Goal: Information Seeking & Learning: Compare options

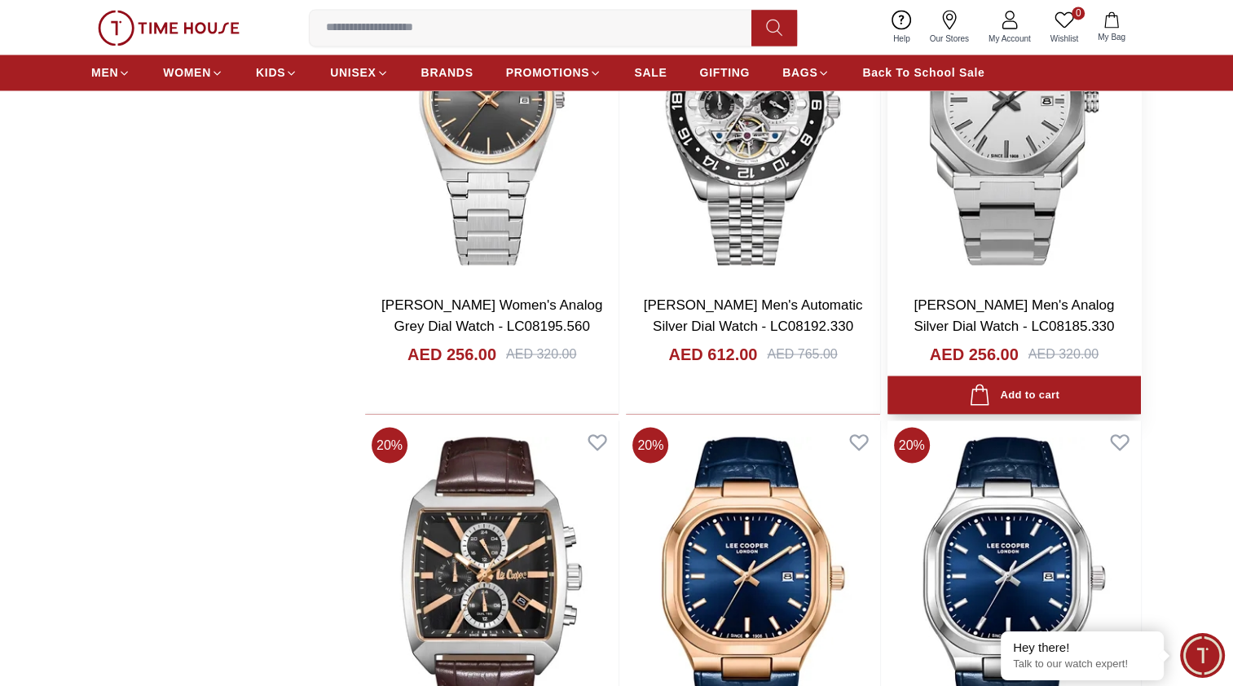
scroll to position [3014, 0]
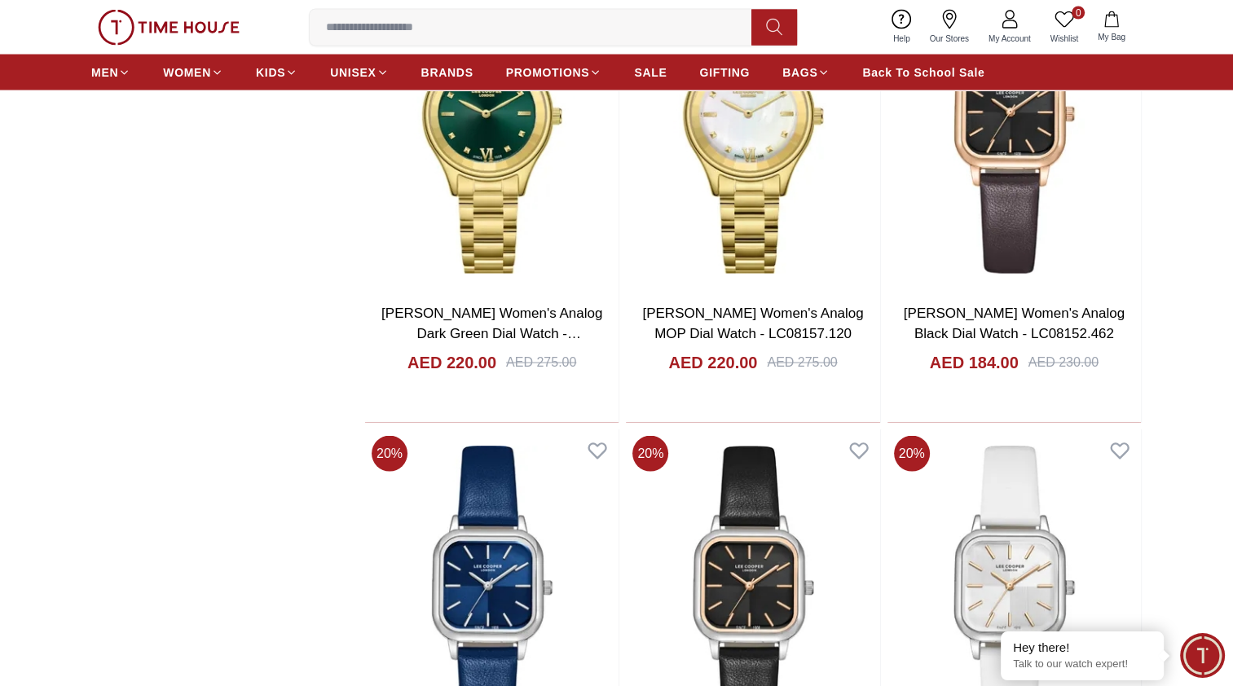
scroll to position [9695, 0]
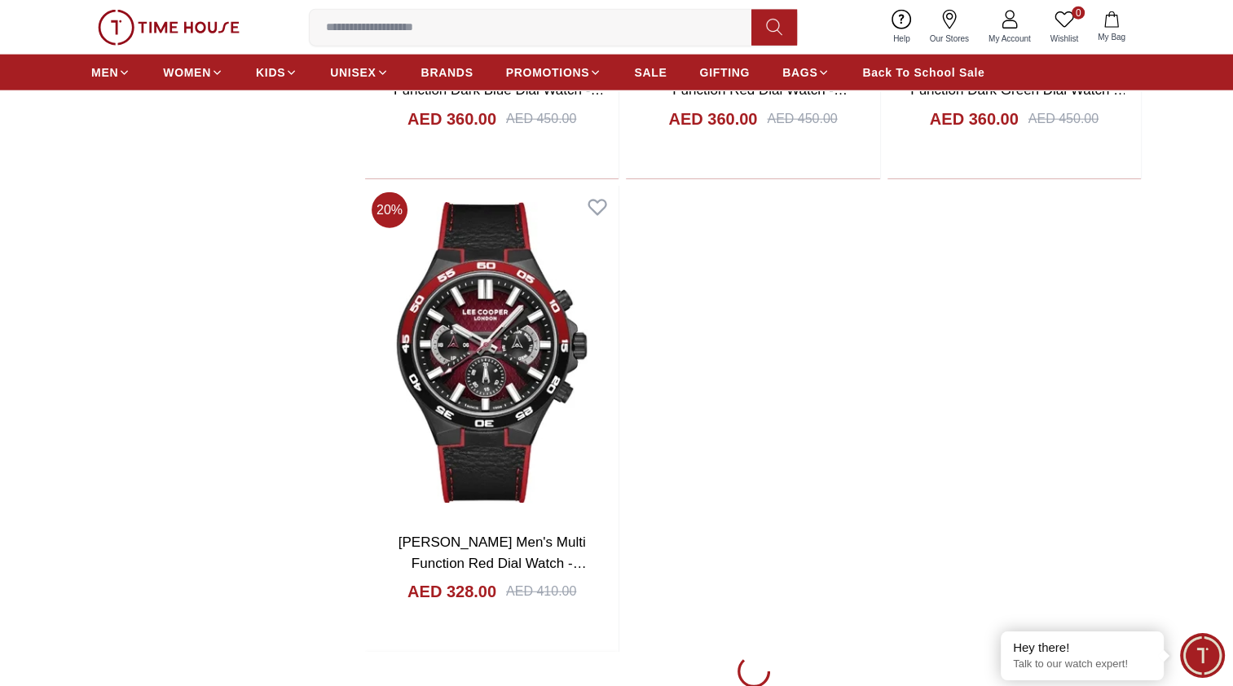
scroll to position [16294, 0]
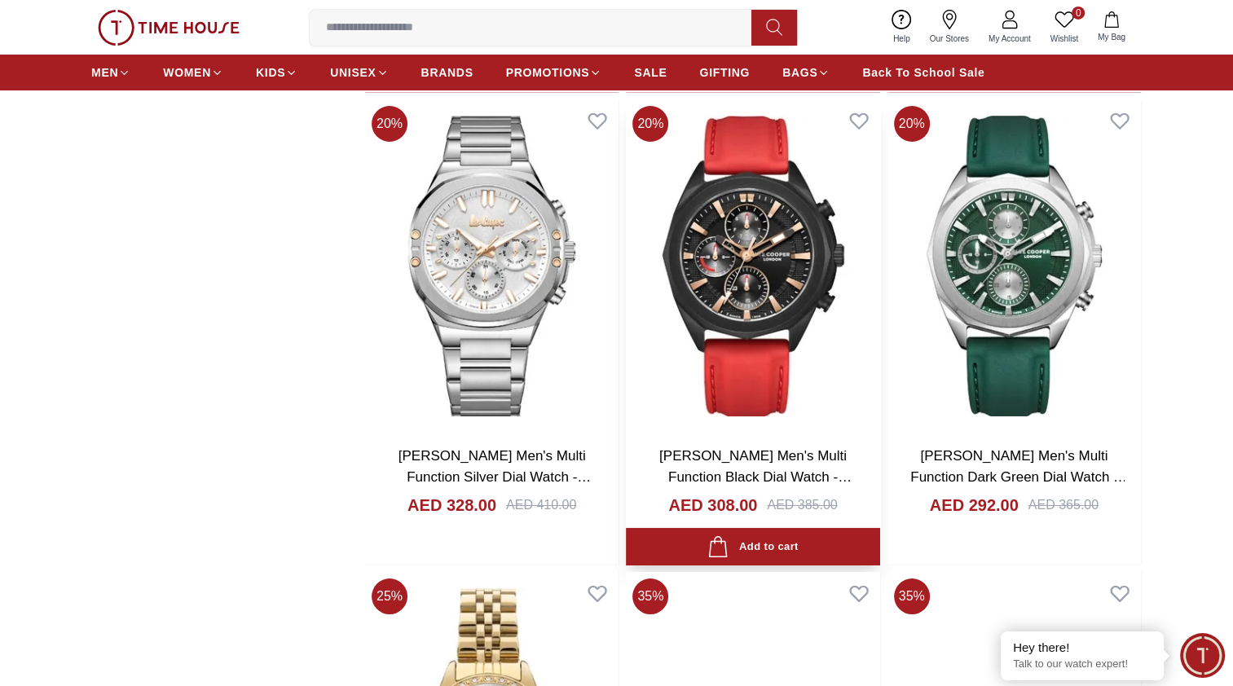
scroll to position [18168, 0]
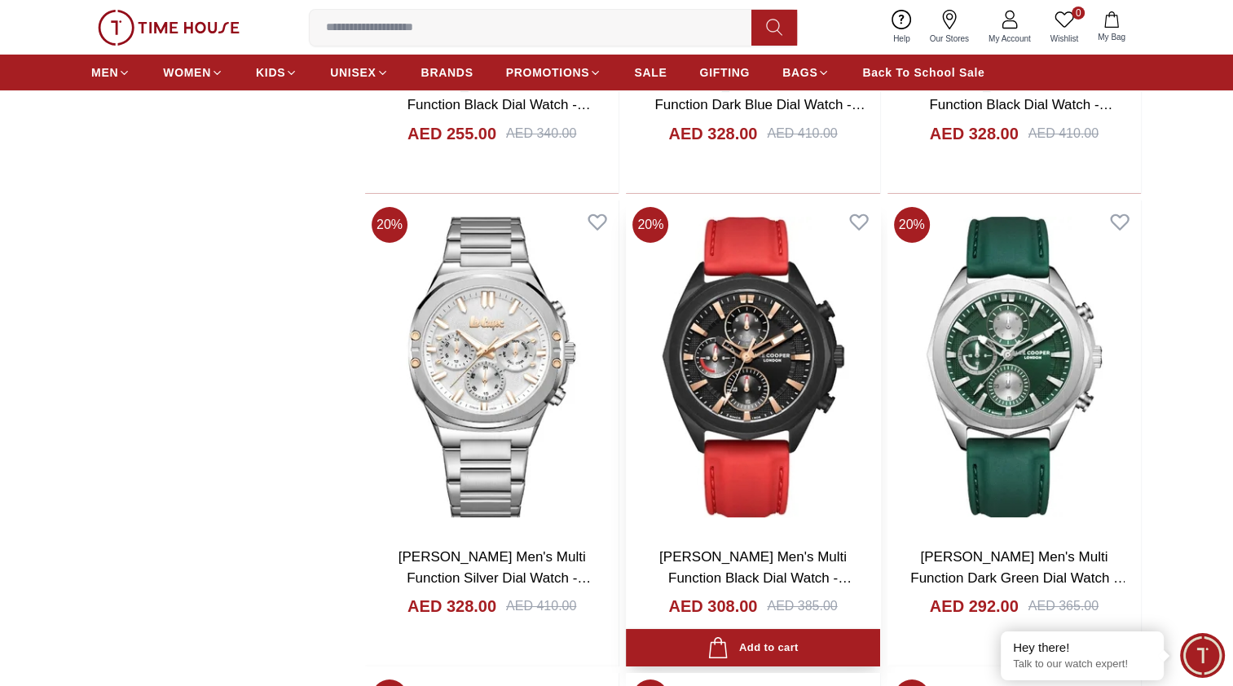
click at [759, 401] on img at bounding box center [752, 367] width 253 height 334
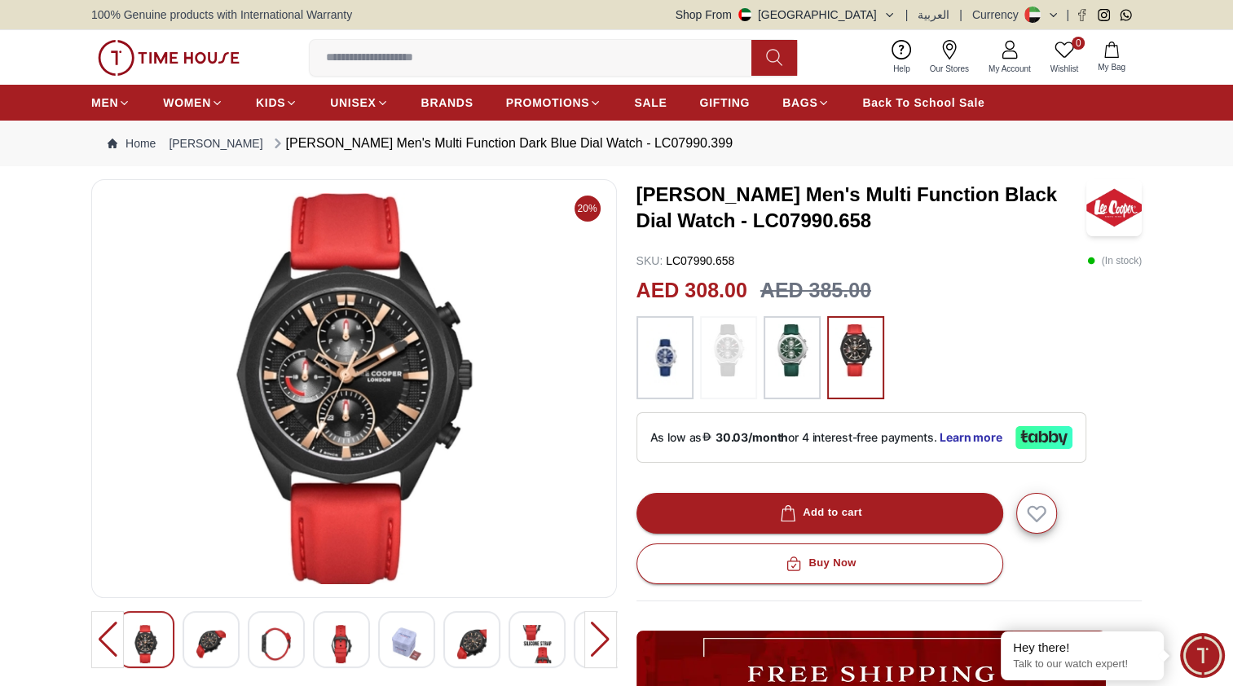
click at [601, 632] on div at bounding box center [600, 639] width 33 height 57
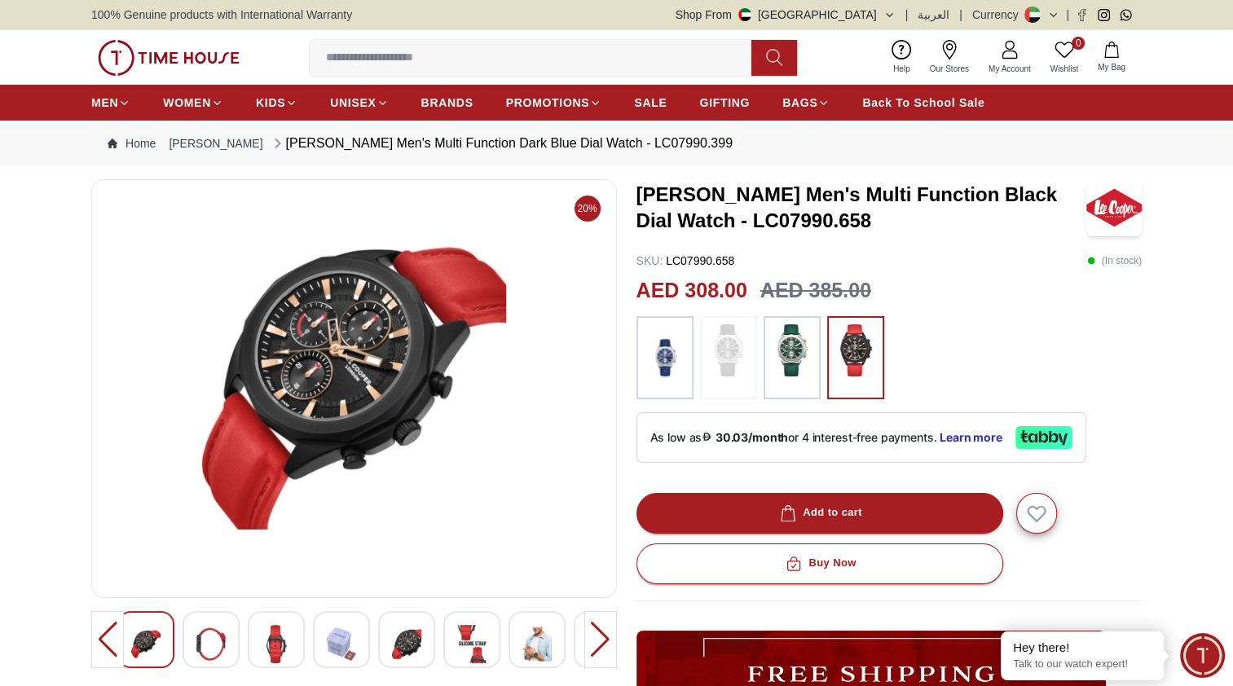
click at [176, 631] on div at bounding box center [288, 639] width 473 height 57
click at [204, 640] on img at bounding box center [210, 644] width 29 height 38
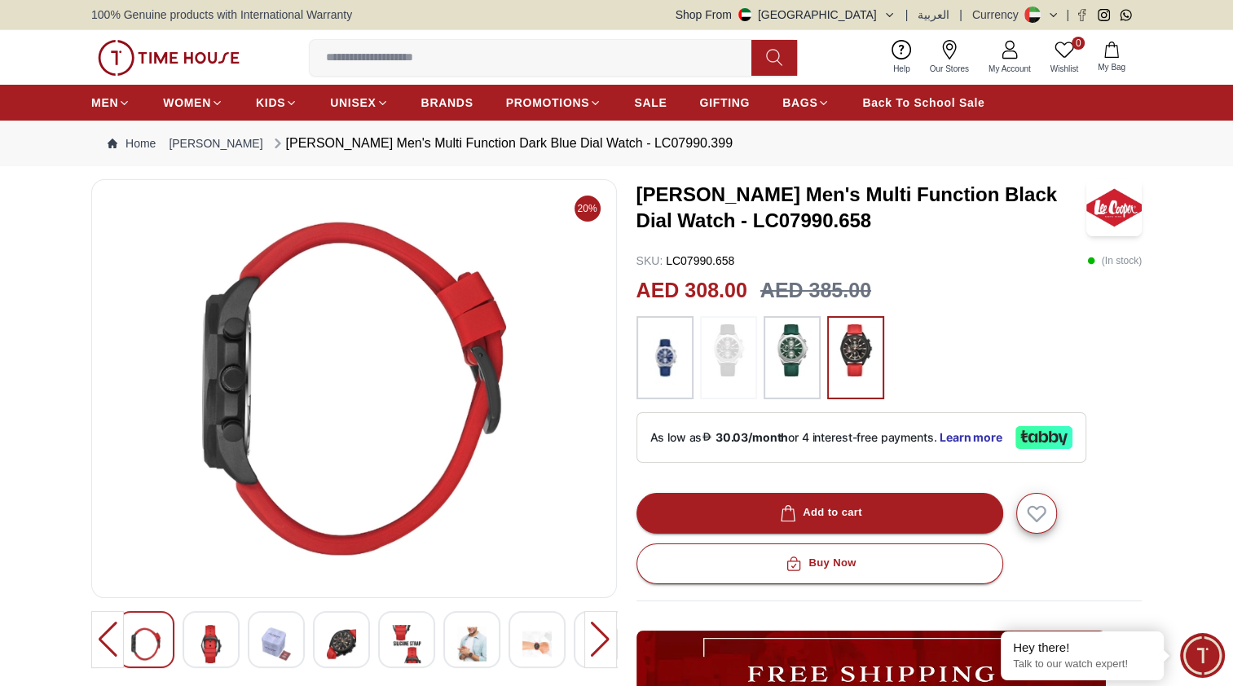
click at [202, 642] on img at bounding box center [210, 644] width 29 height 38
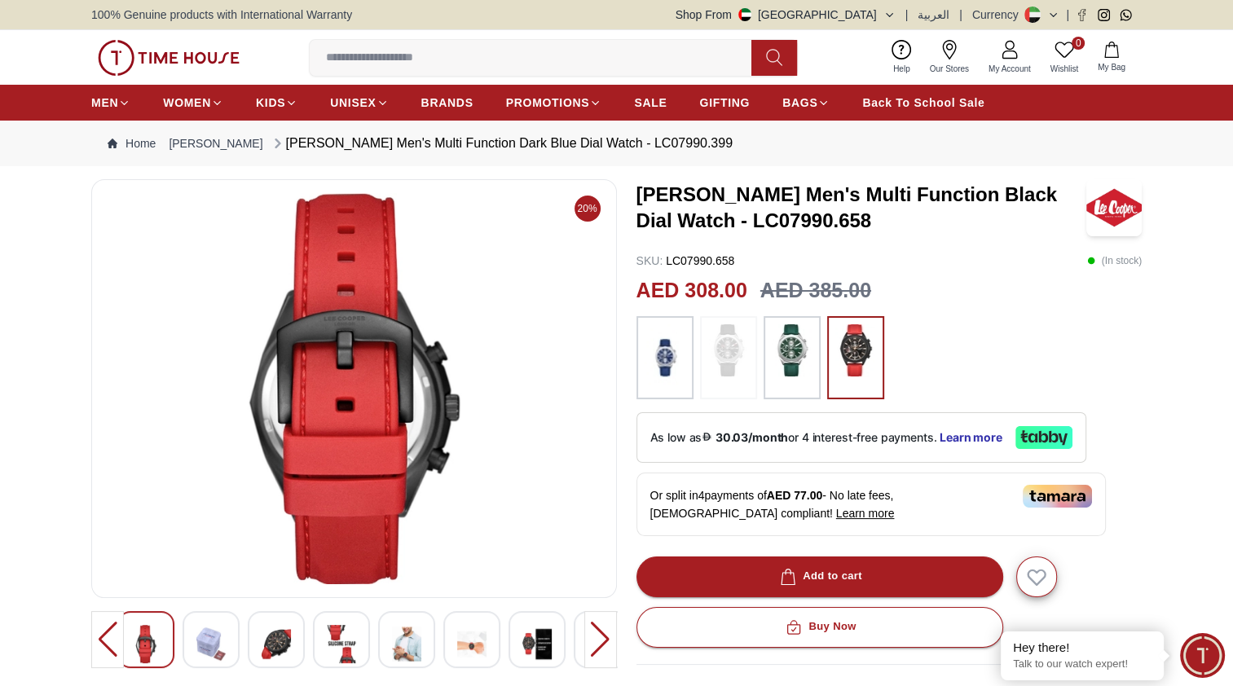
click at [144, 634] on img at bounding box center [145, 644] width 29 height 38
click at [145, 634] on img at bounding box center [145, 644] width 29 height 38
click at [213, 637] on img at bounding box center [210, 644] width 29 height 38
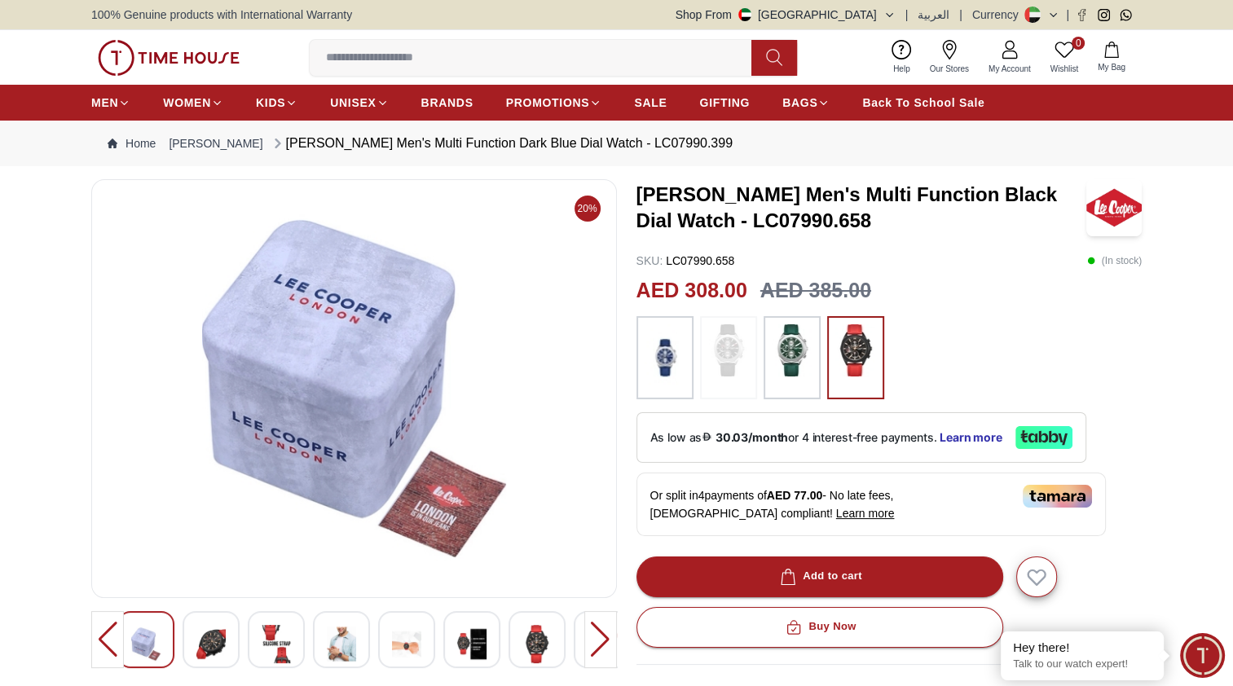
click at [262, 644] on img at bounding box center [276, 644] width 29 height 38
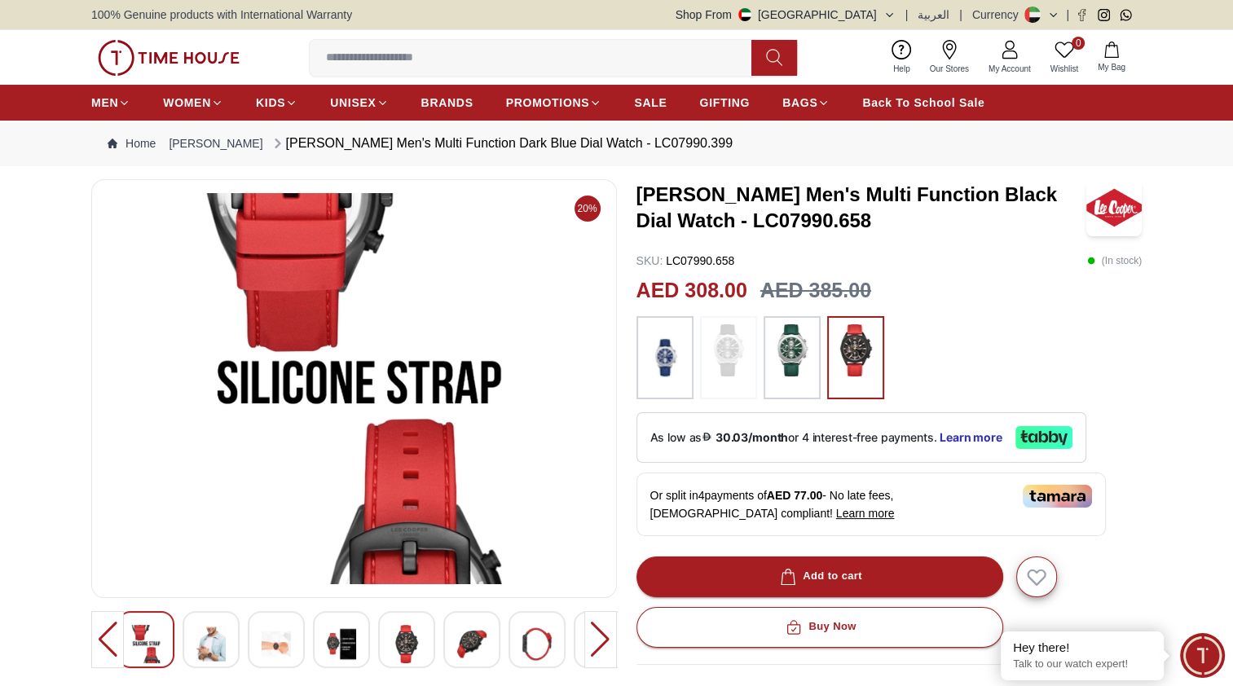
click at [351, 640] on img at bounding box center [341, 644] width 29 height 38
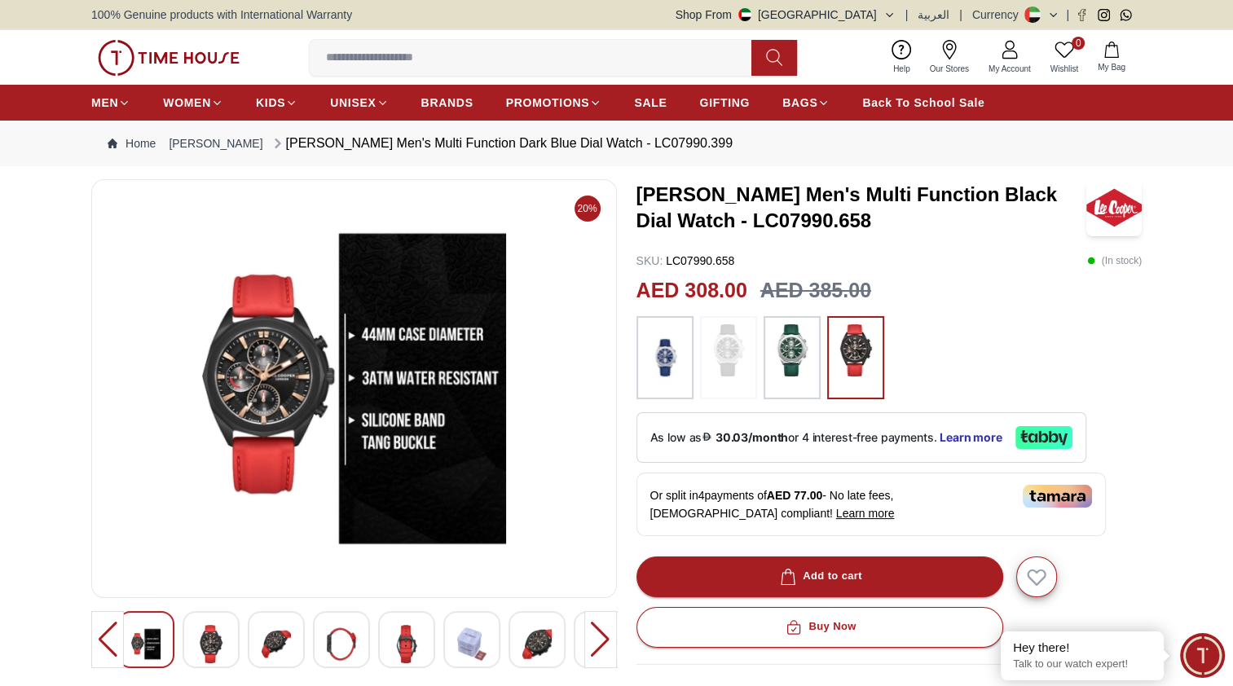
click at [398, 636] on img at bounding box center [406, 644] width 29 height 38
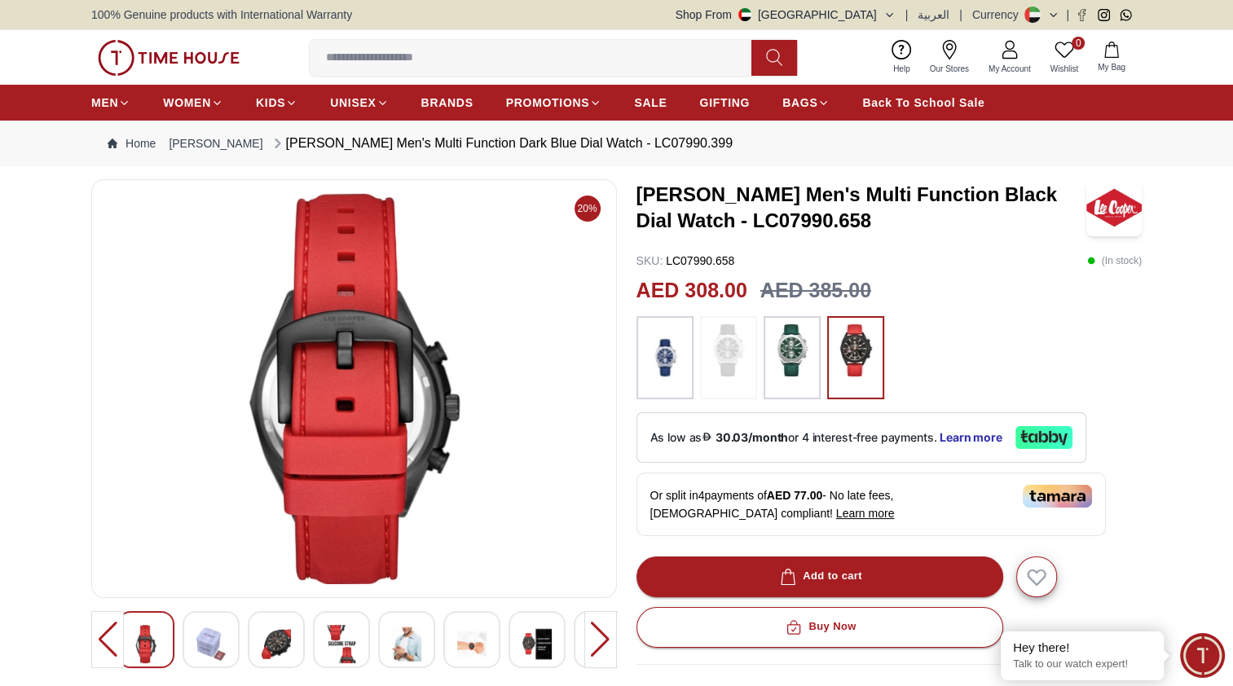
click at [362, 649] on div at bounding box center [341, 639] width 57 height 57
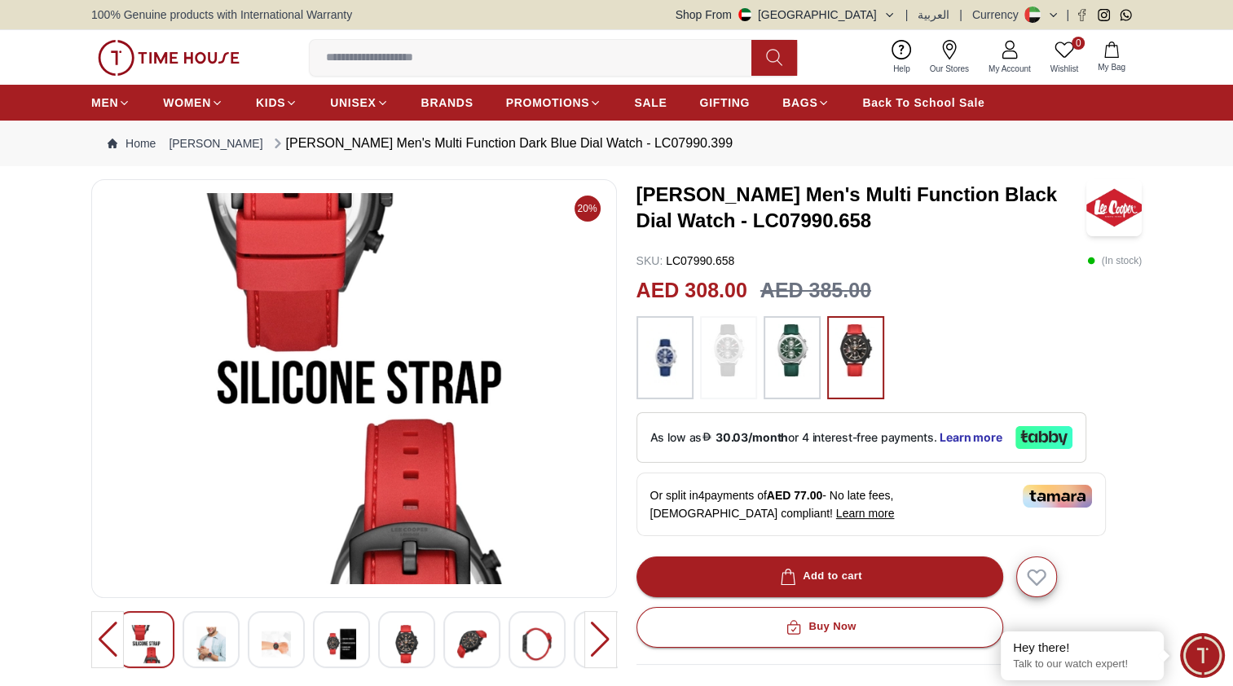
click at [398, 653] on img at bounding box center [406, 644] width 29 height 38
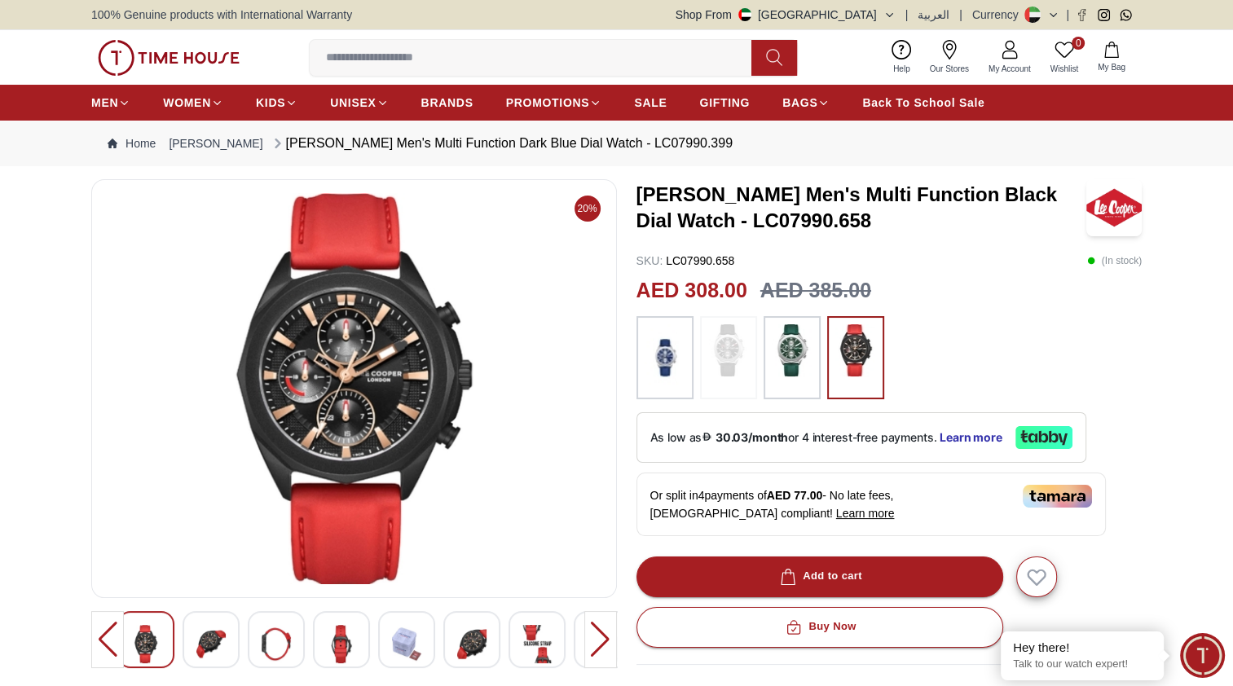
click at [398, 653] on img at bounding box center [406, 644] width 29 height 38
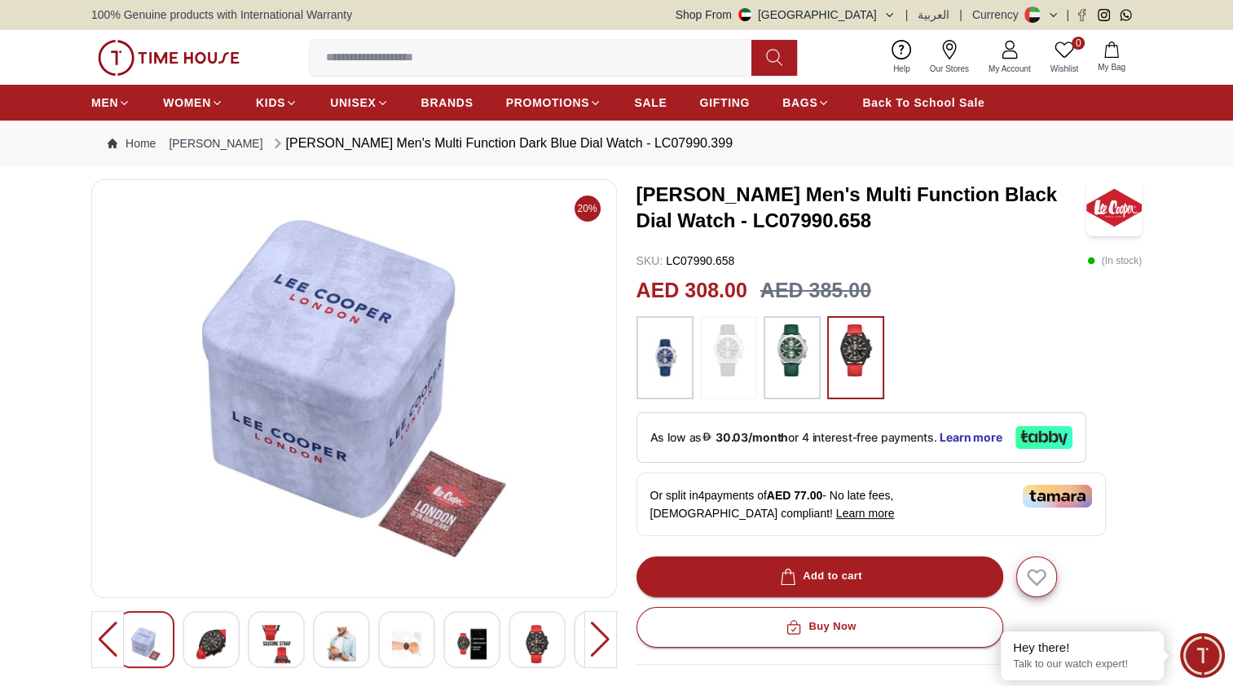
click at [398, 653] on img at bounding box center [406, 644] width 29 height 38
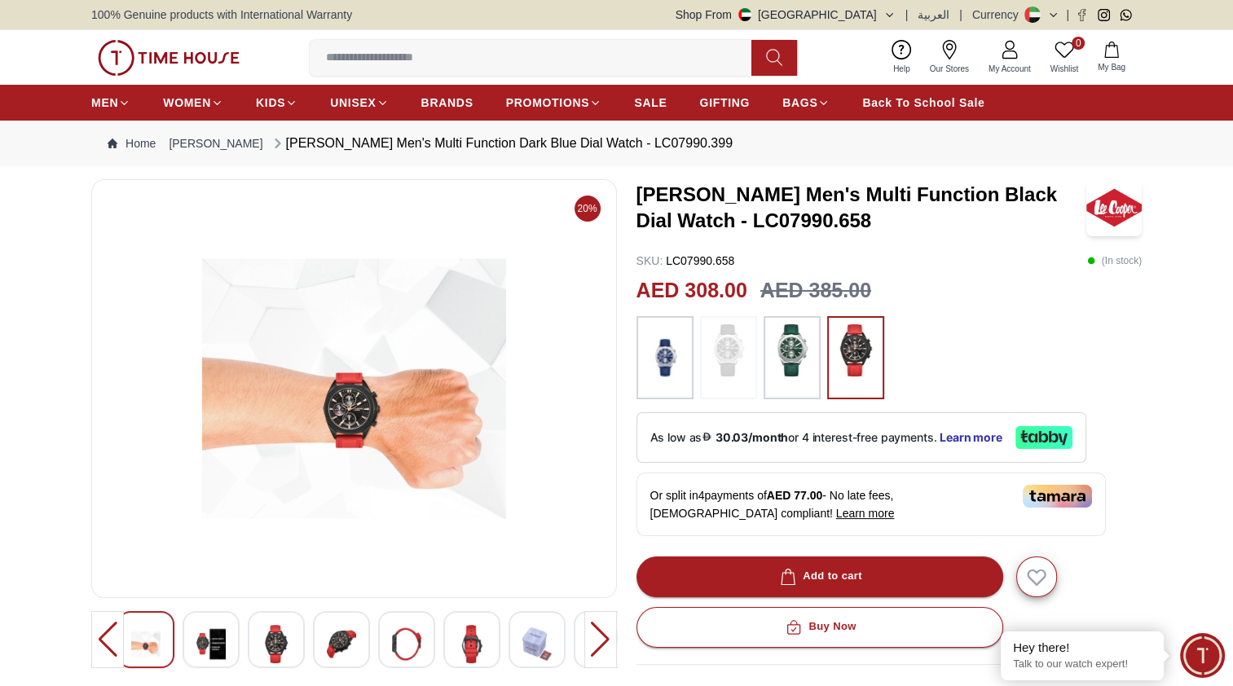
click at [398, 653] on img at bounding box center [406, 644] width 29 height 38
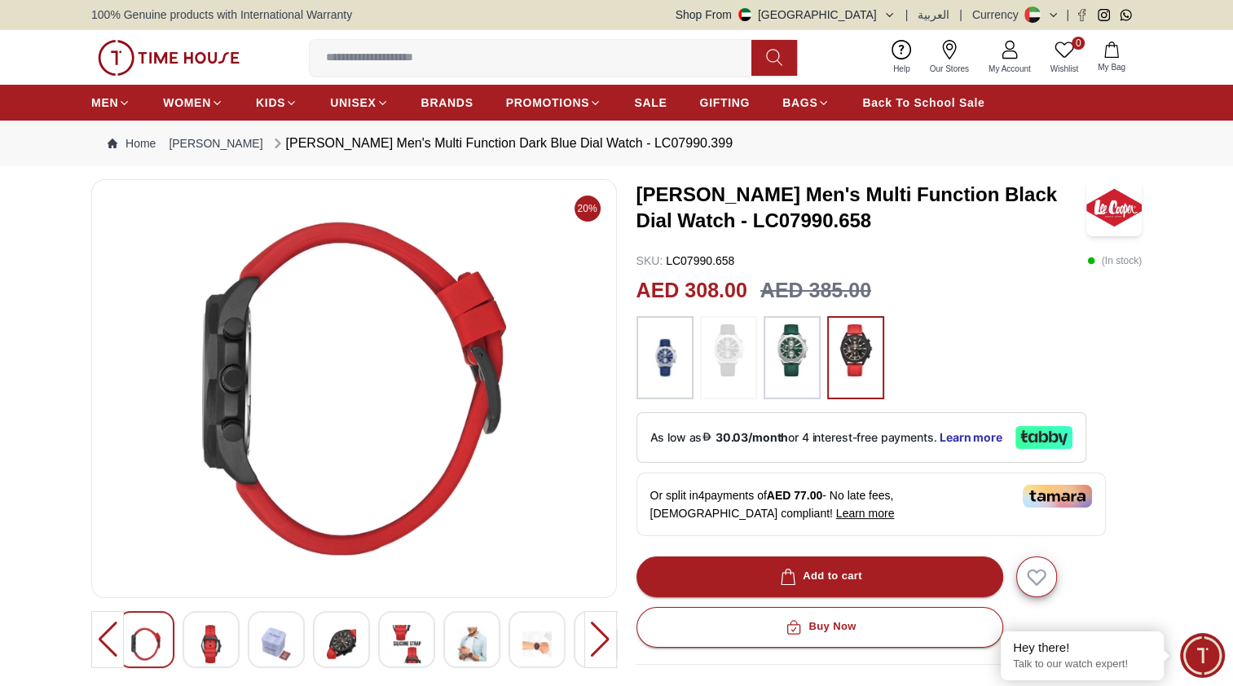
click at [398, 652] on img at bounding box center [406, 644] width 29 height 38
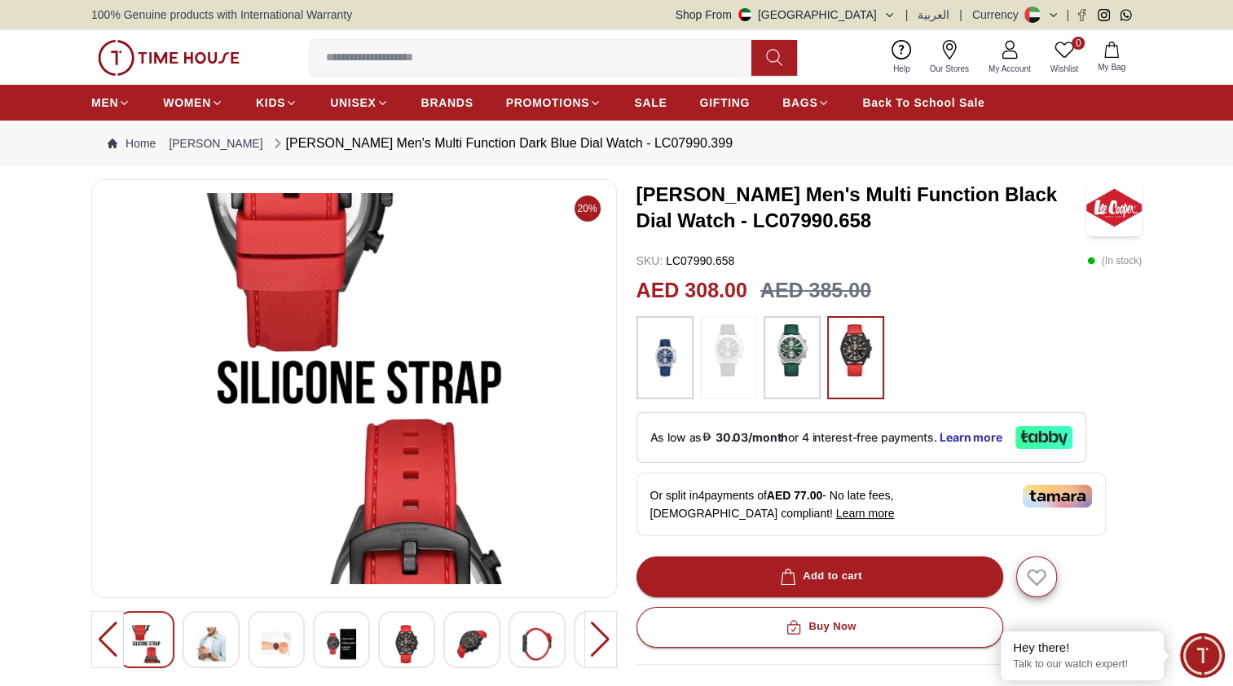
click at [398, 652] on img at bounding box center [406, 644] width 29 height 38
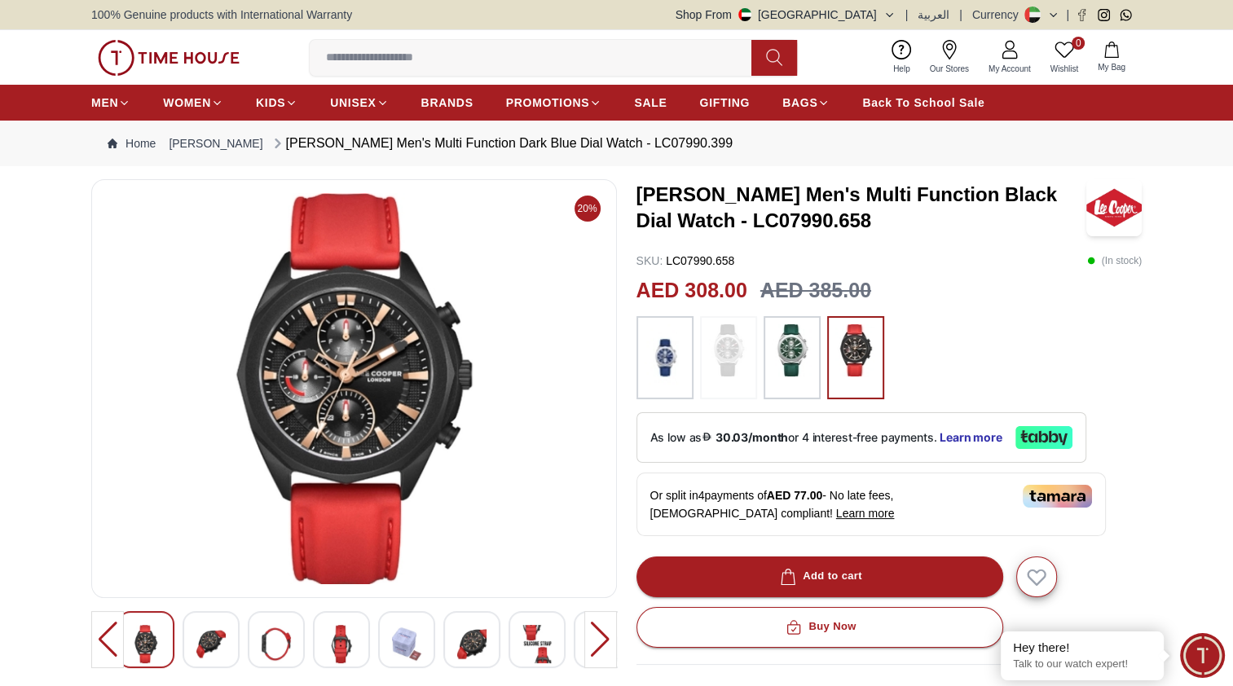
click at [398, 652] on img at bounding box center [406, 644] width 29 height 38
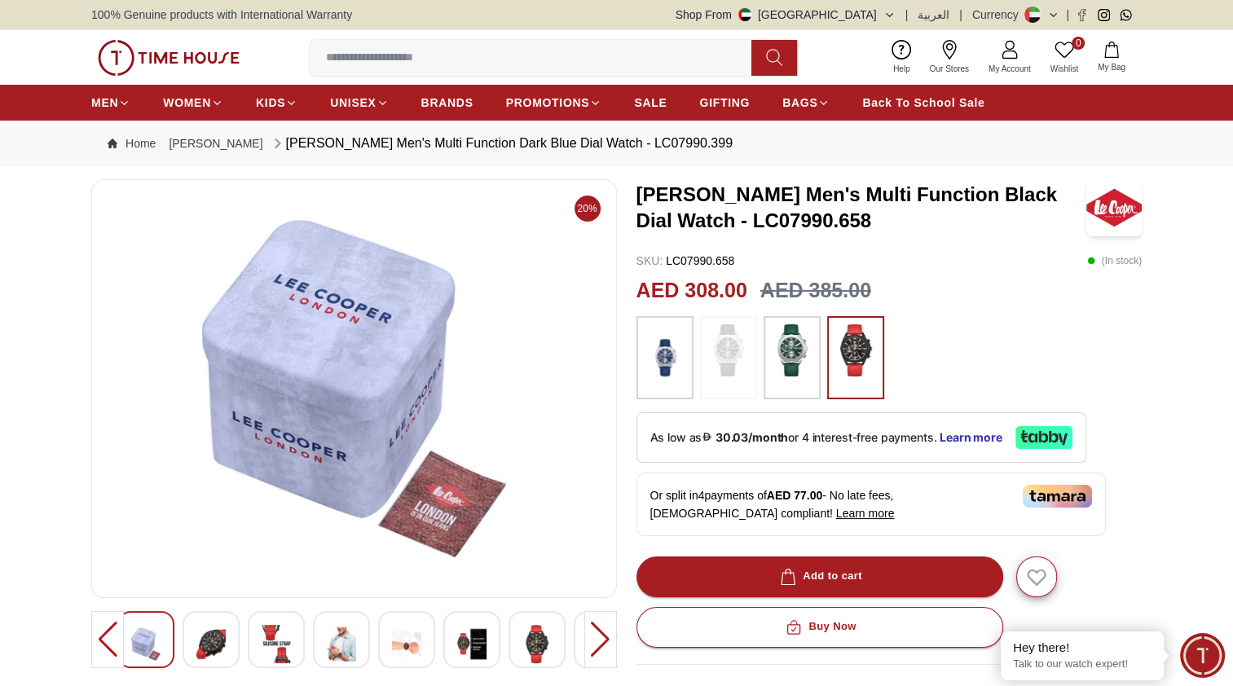
click at [398, 652] on img at bounding box center [406, 644] width 29 height 38
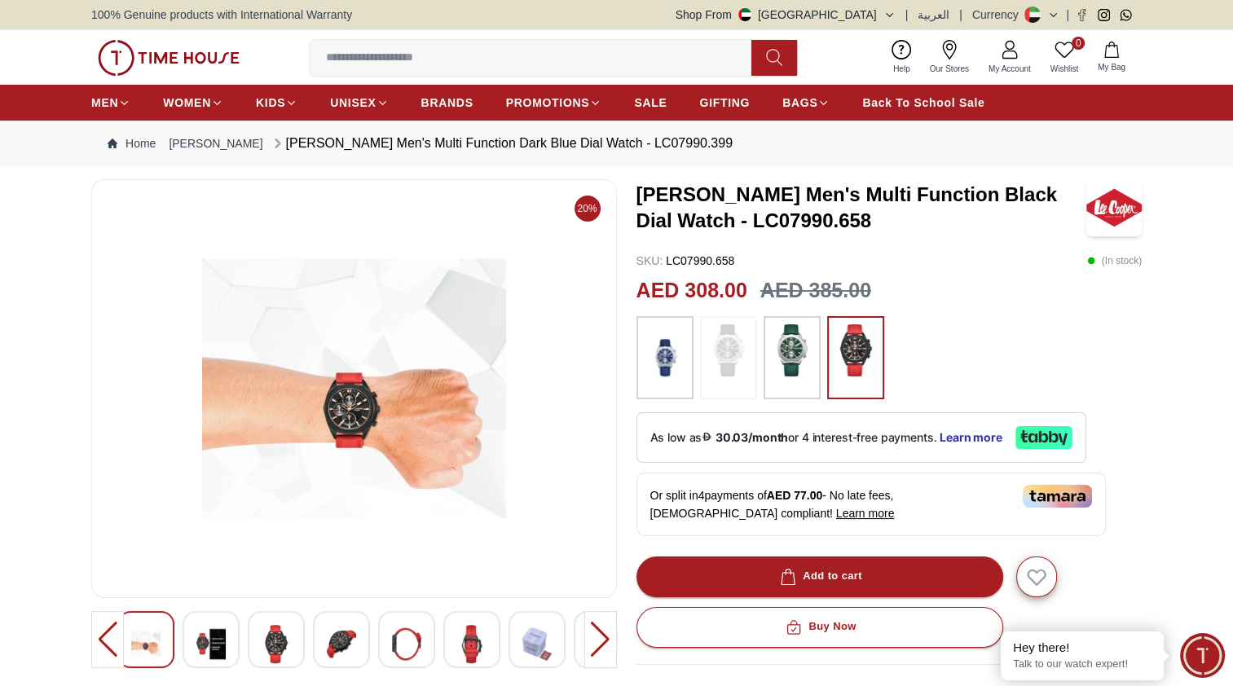
click at [398, 652] on img at bounding box center [406, 644] width 29 height 38
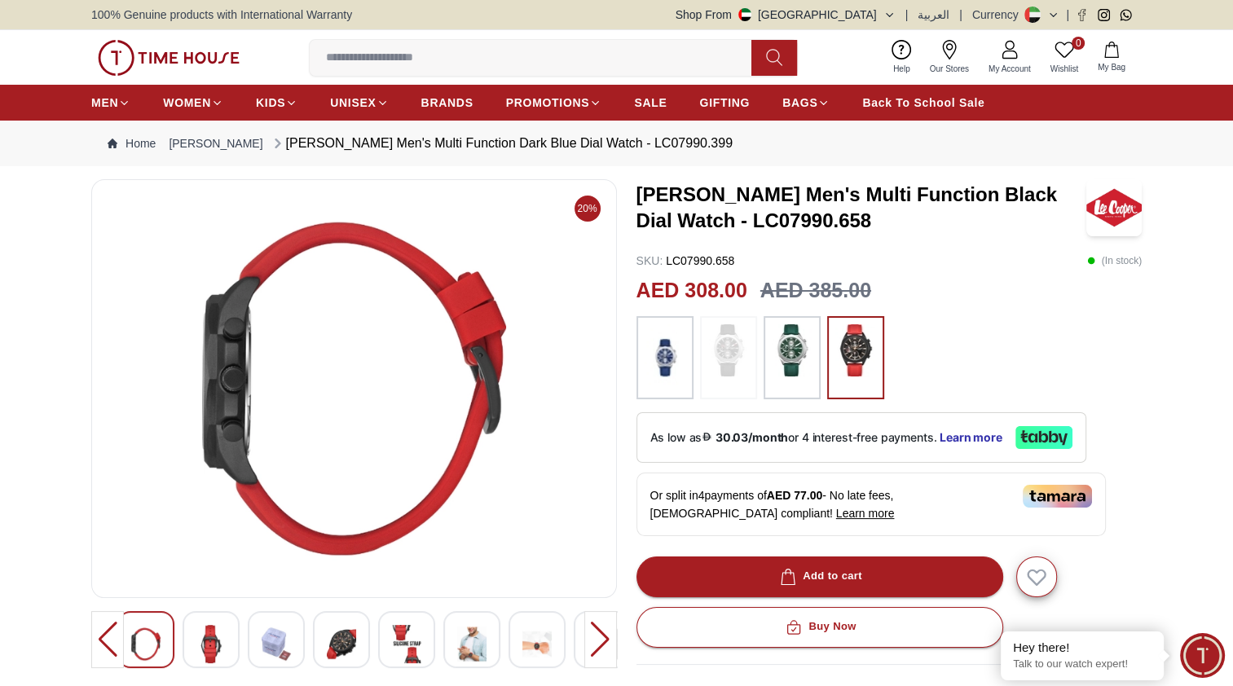
click at [399, 652] on img at bounding box center [406, 644] width 29 height 38
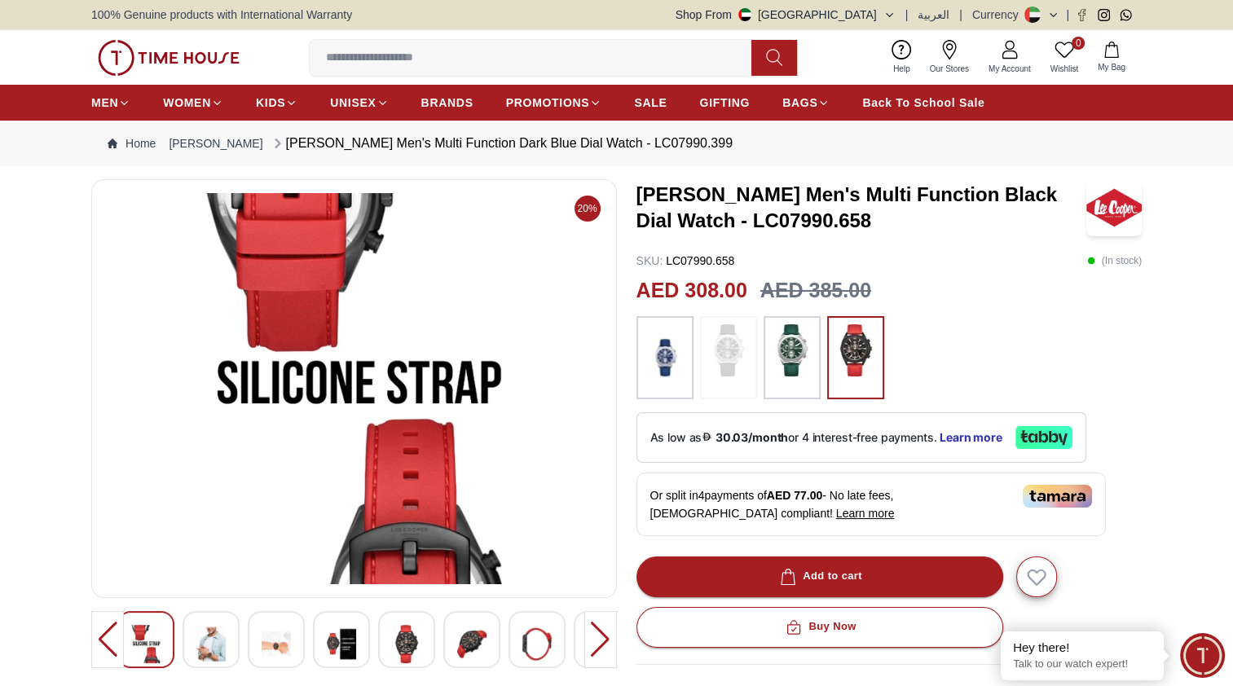
click at [400, 652] on img at bounding box center [406, 644] width 29 height 38
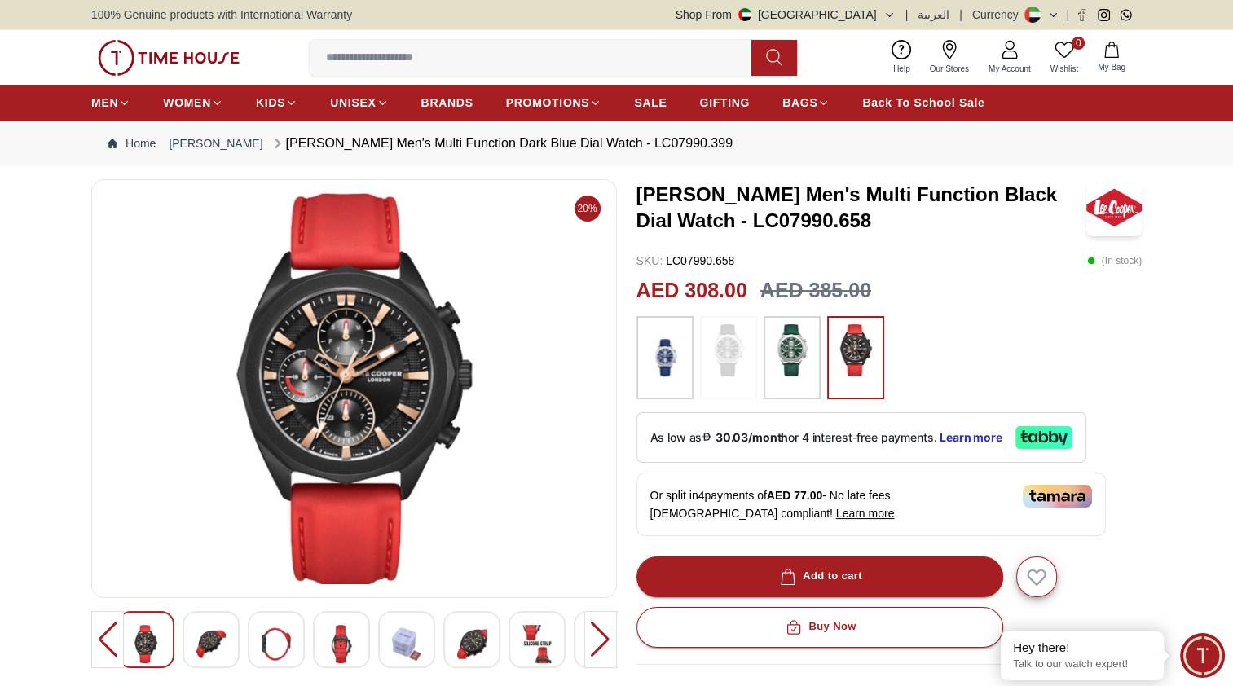
click at [402, 652] on img at bounding box center [406, 644] width 29 height 38
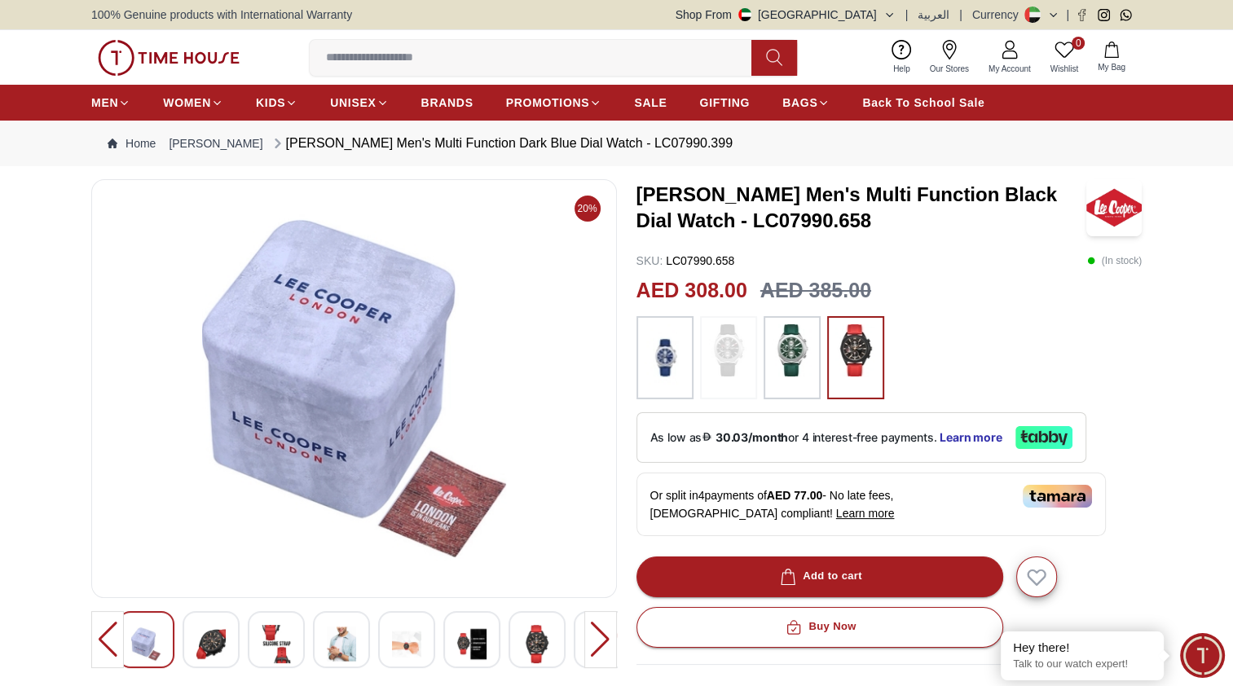
click at [402, 652] on img at bounding box center [406, 644] width 29 height 38
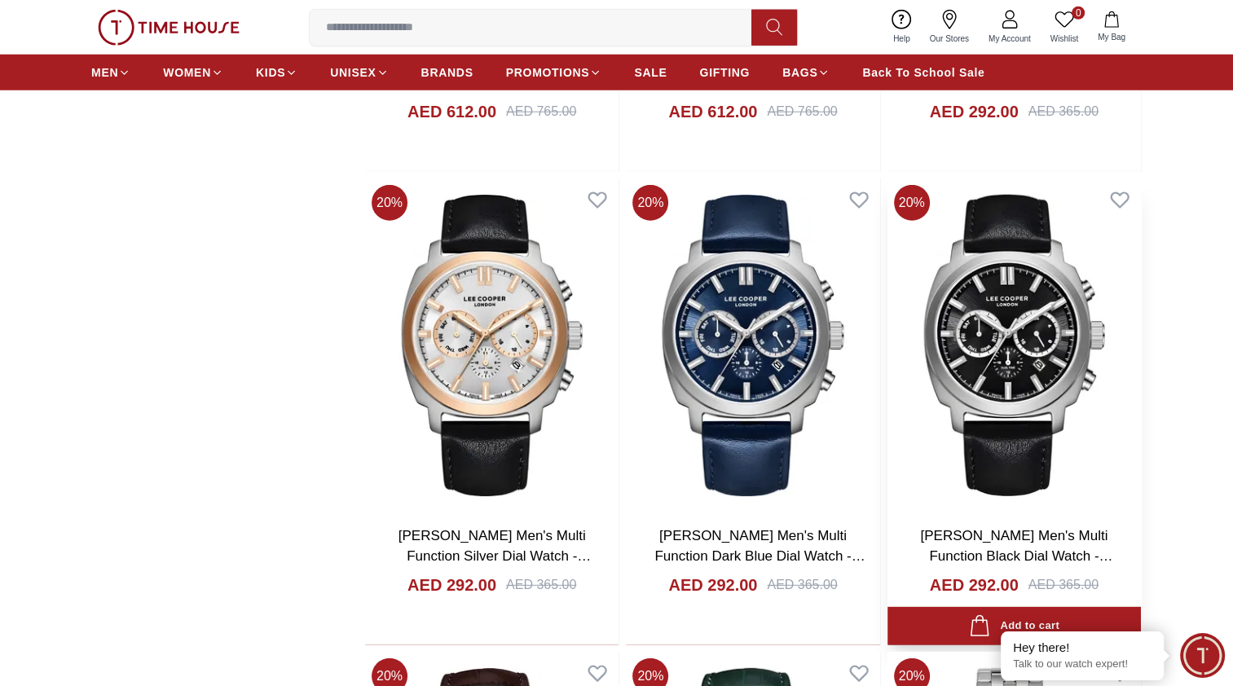
scroll to position [4498, 0]
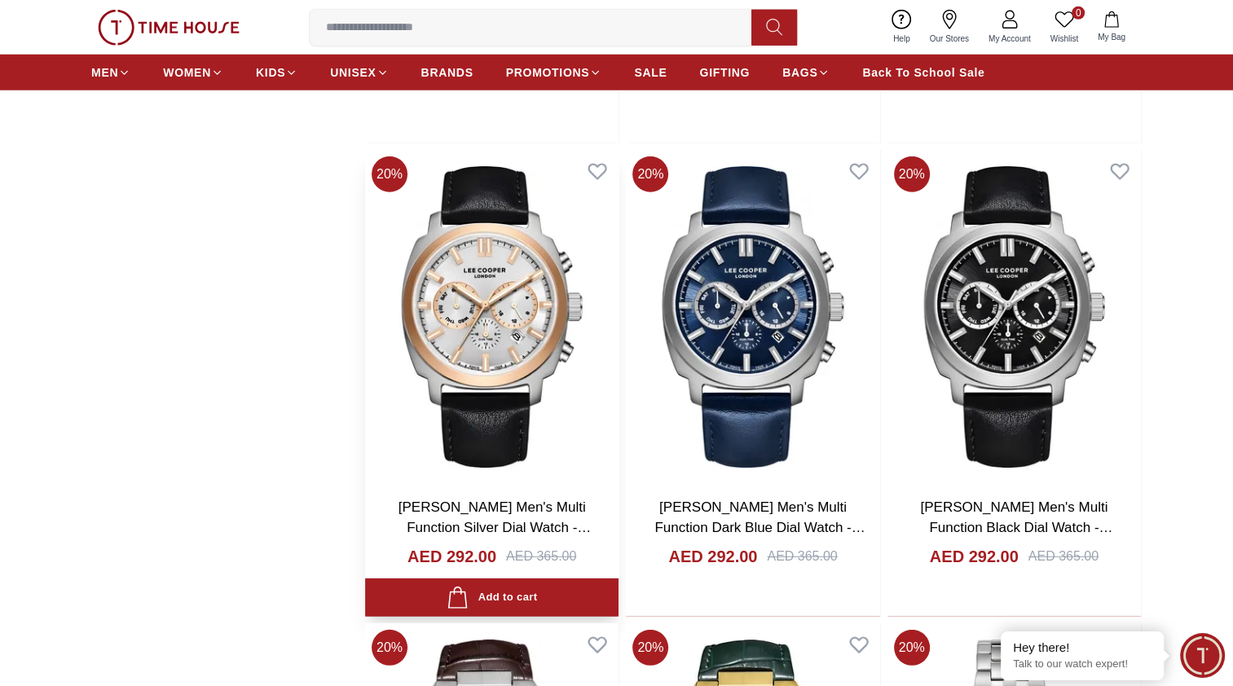
click at [518, 294] on img at bounding box center [491, 317] width 253 height 334
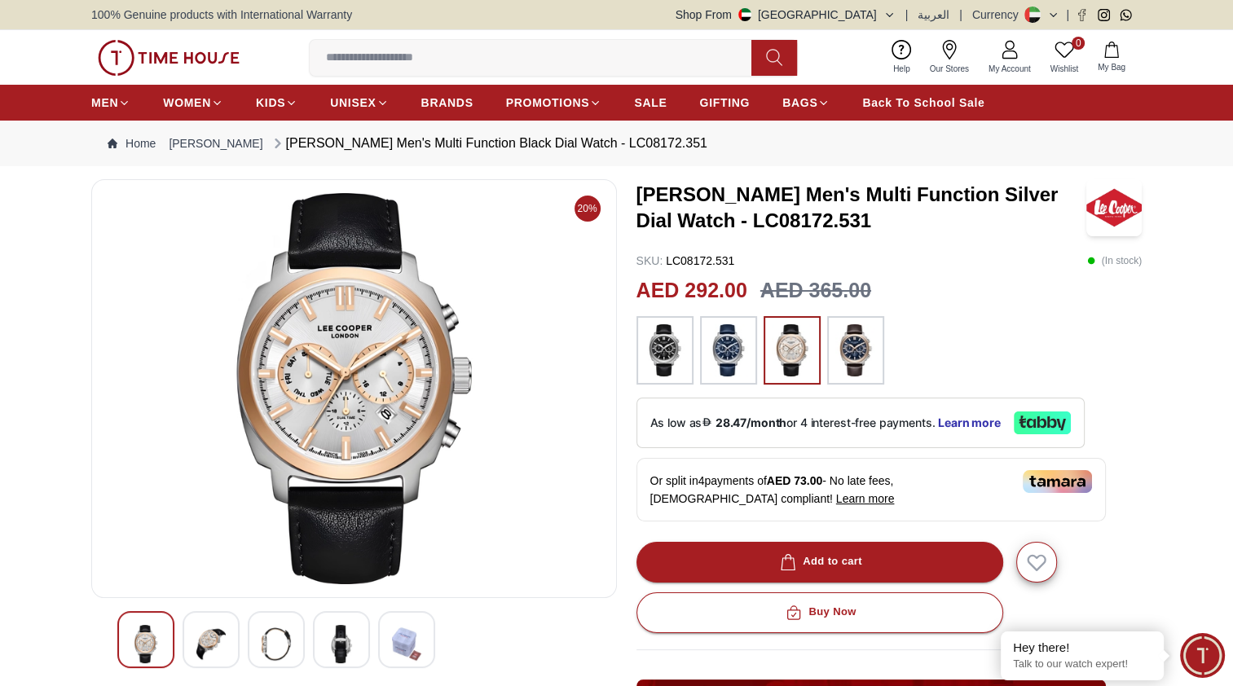
click at [222, 653] on img at bounding box center [210, 644] width 29 height 38
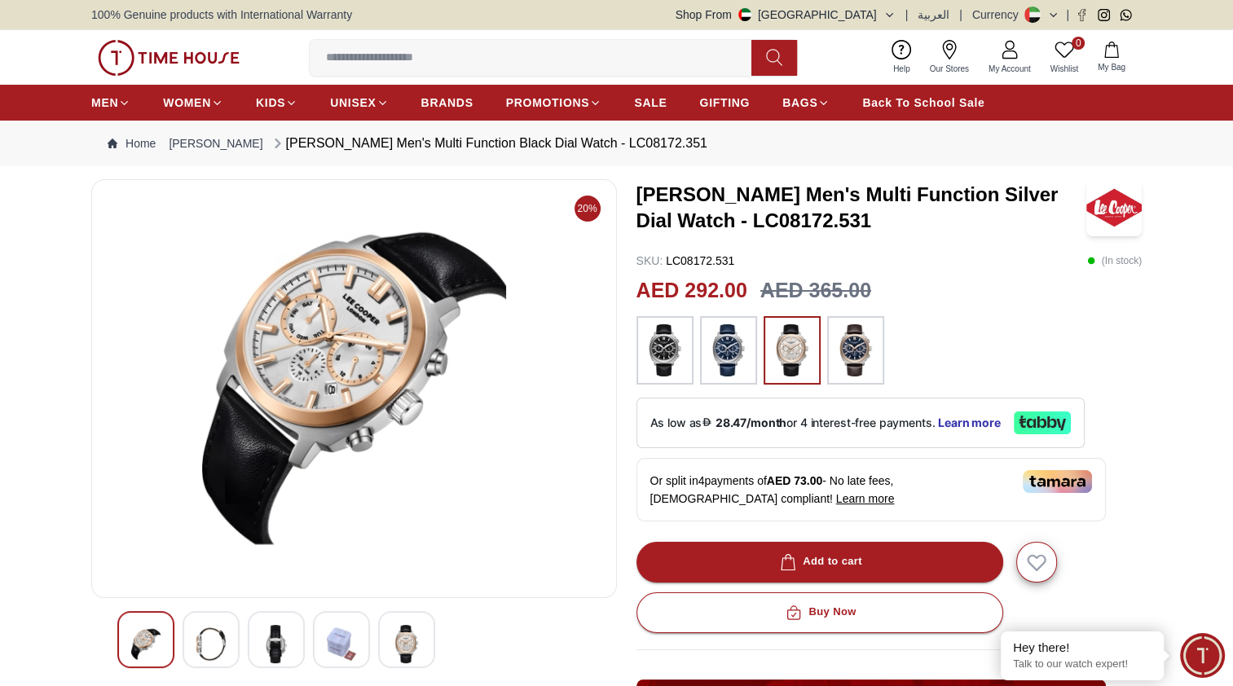
click at [228, 650] on div at bounding box center [210, 639] width 57 height 57
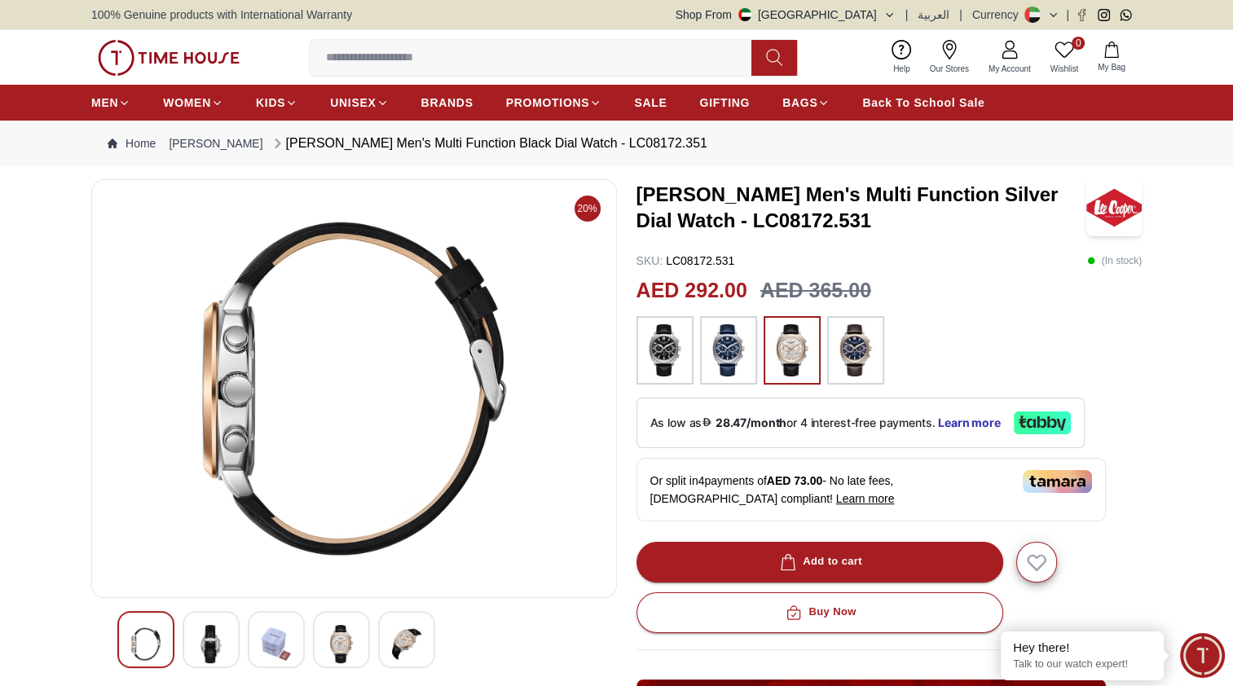
click at [228, 650] on div at bounding box center [210, 639] width 57 height 57
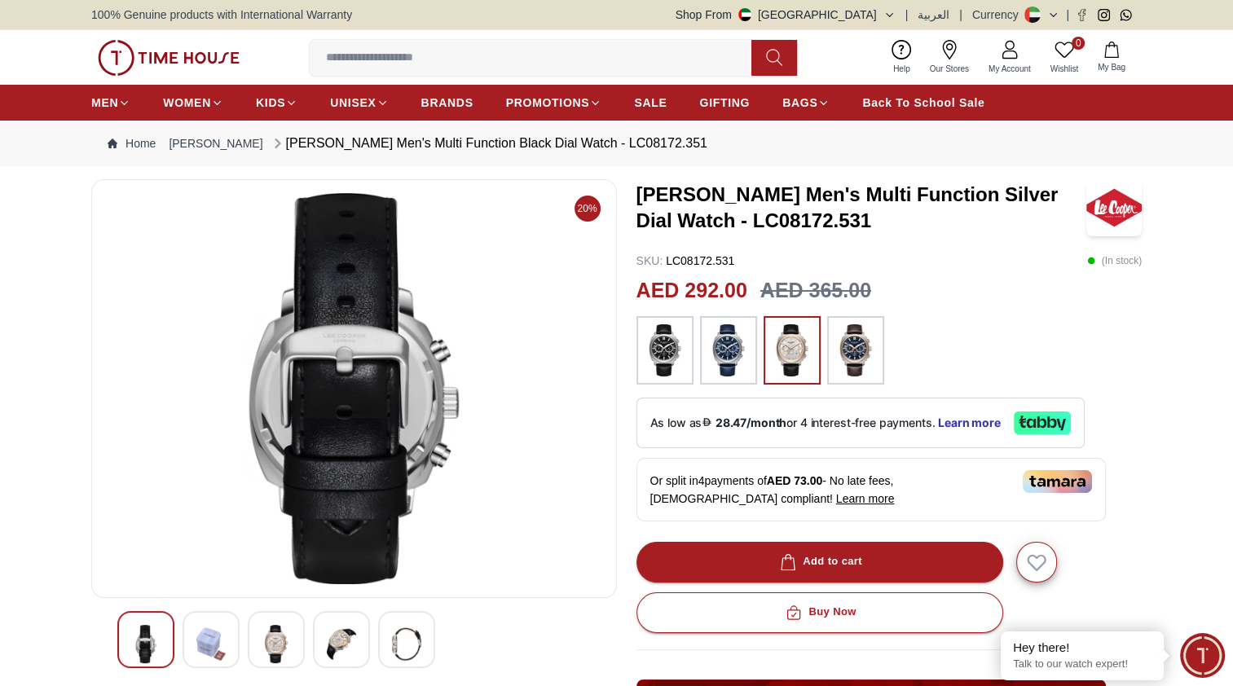
click at [228, 650] on div at bounding box center [210, 639] width 57 height 57
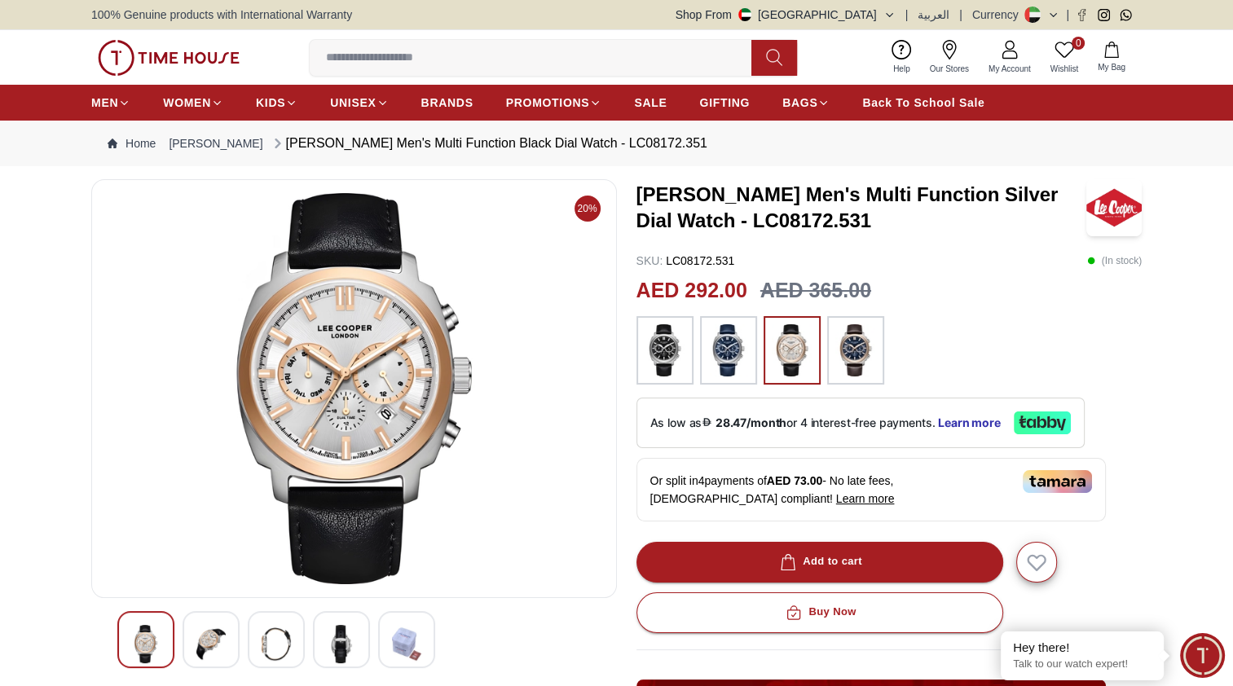
click at [674, 349] on img at bounding box center [664, 350] width 41 height 52
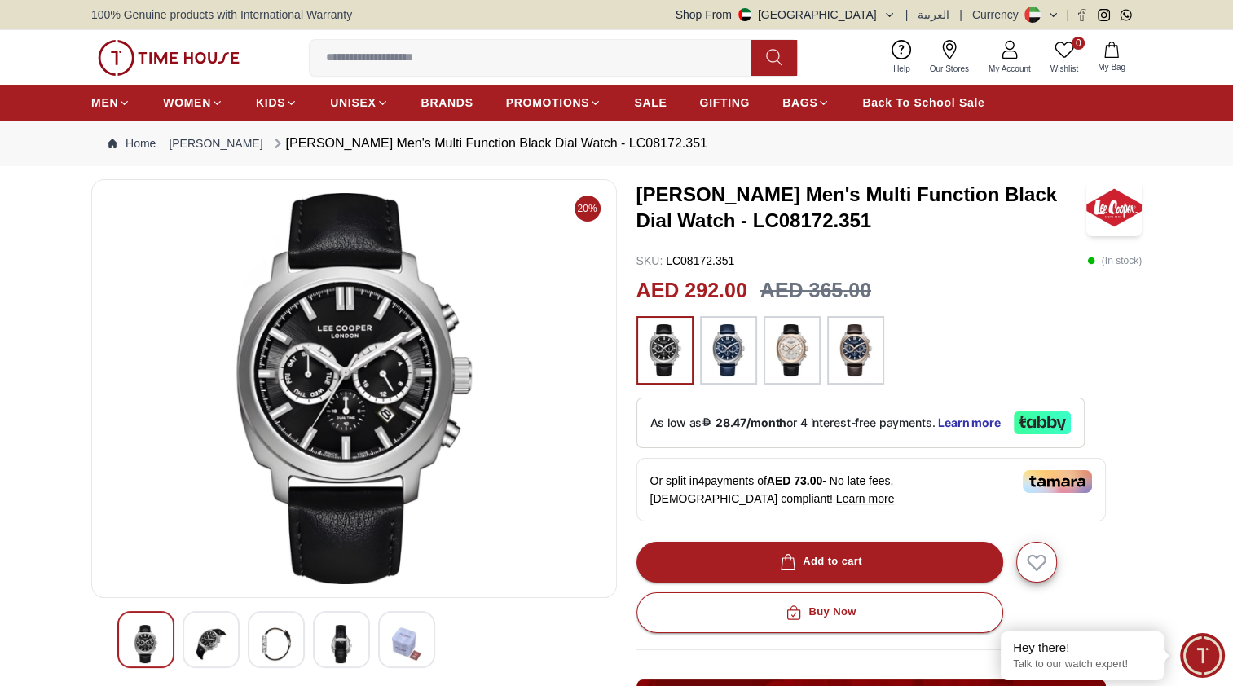
click at [744, 363] on img at bounding box center [728, 350] width 41 height 52
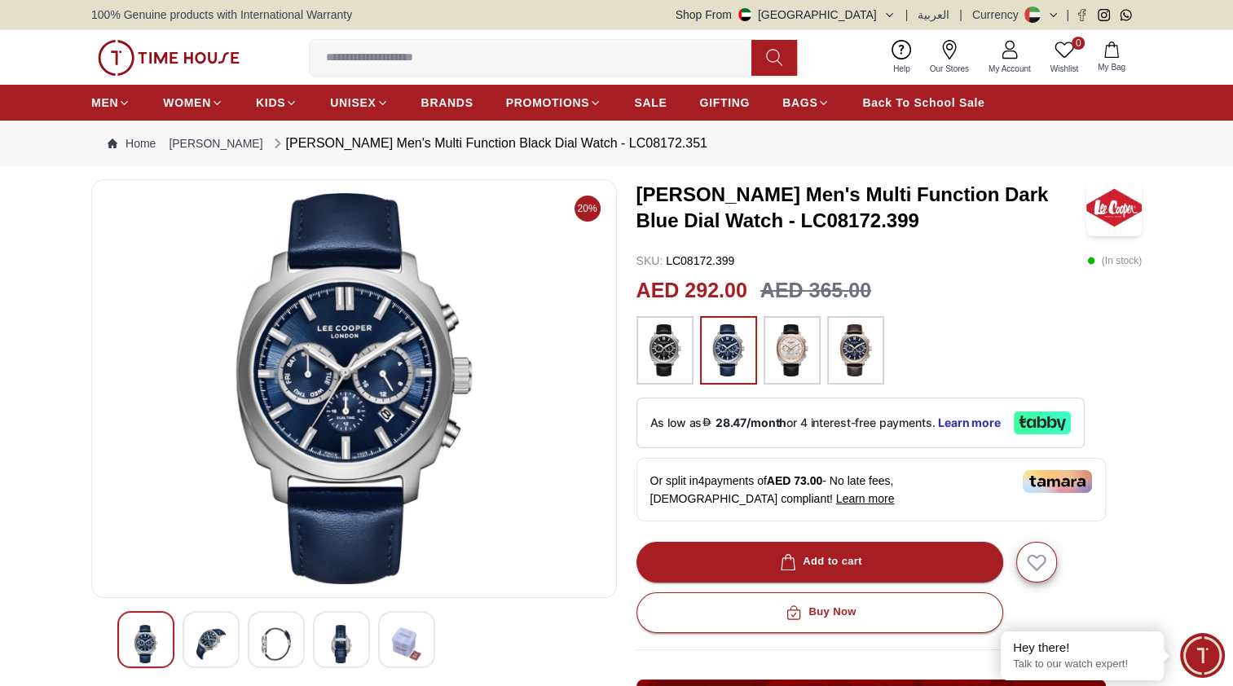
click at [791, 351] on img at bounding box center [792, 350] width 41 height 52
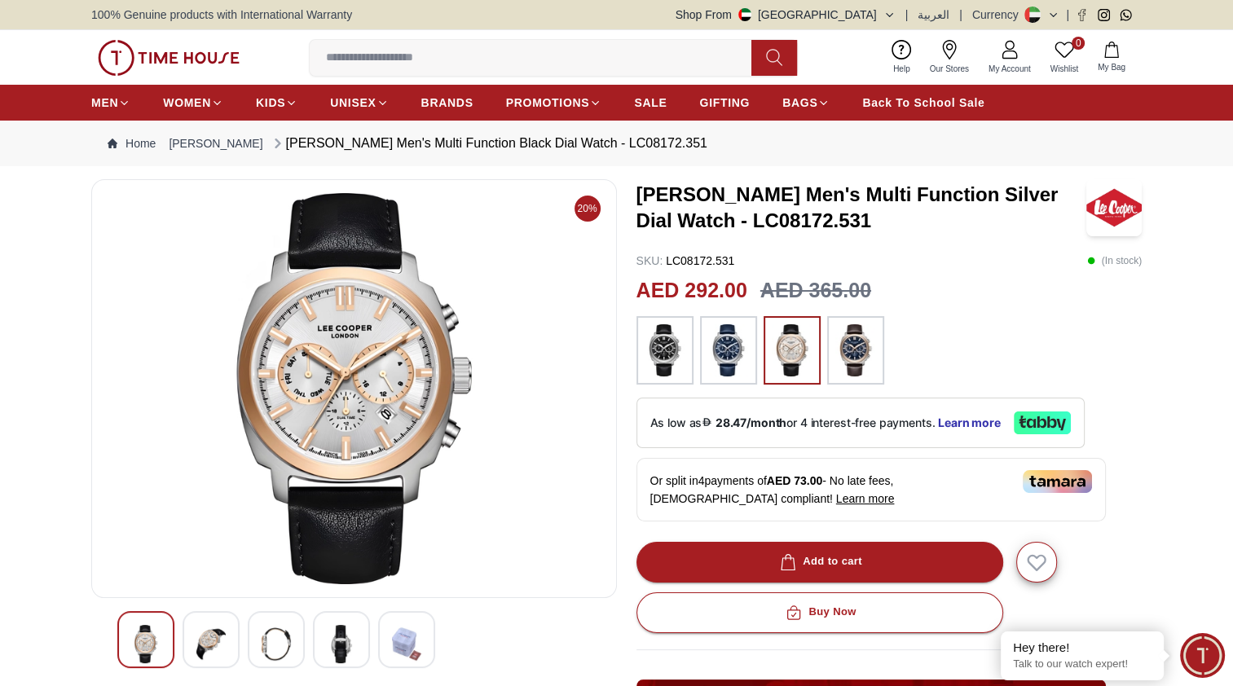
click at [843, 344] on img at bounding box center [855, 350] width 41 height 52
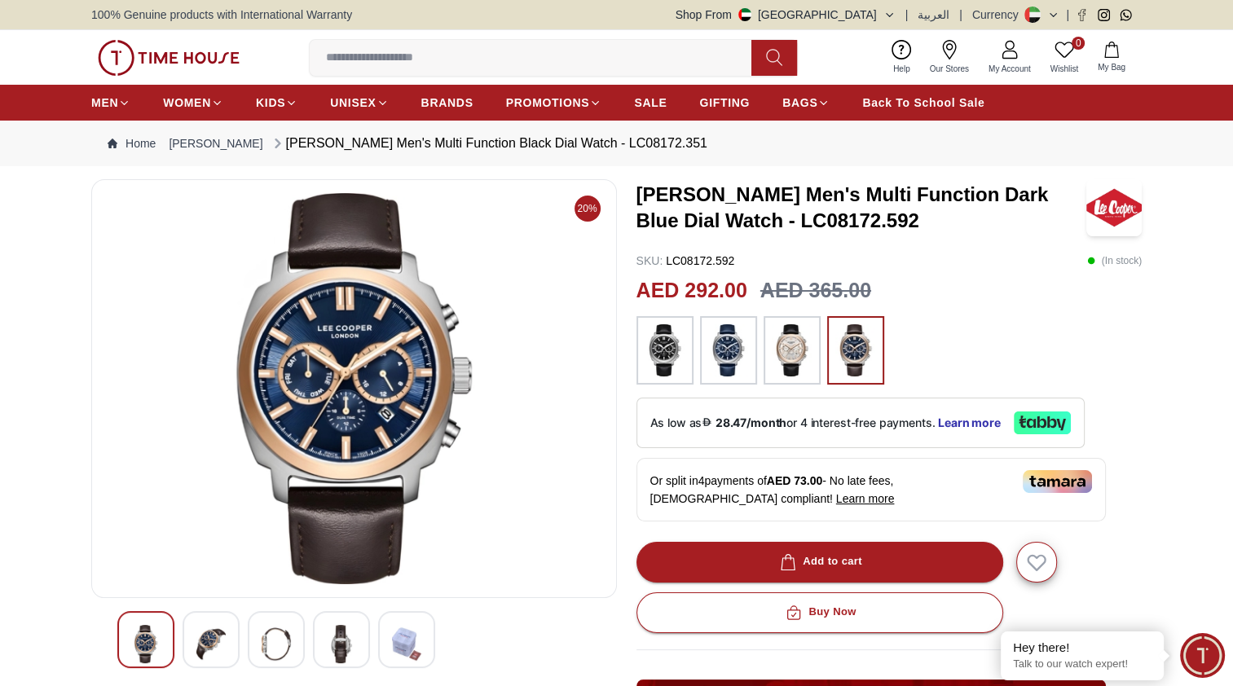
click at [798, 342] on img at bounding box center [792, 350] width 41 height 52
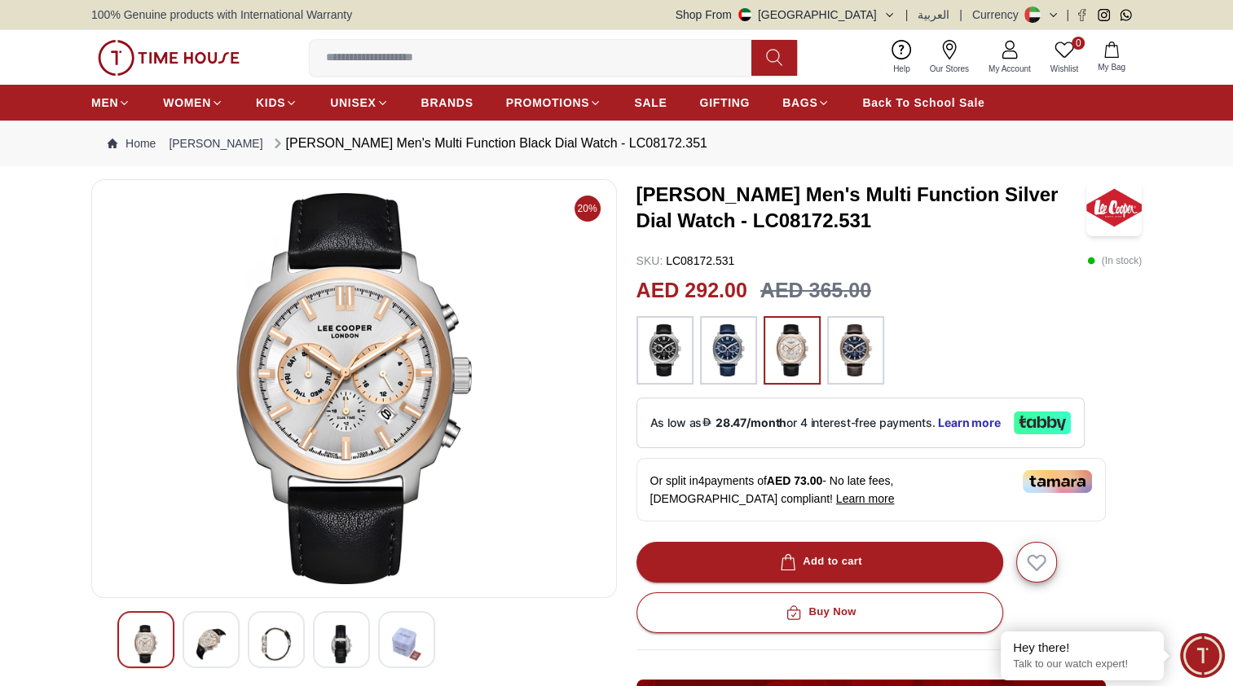
click at [671, 347] on img at bounding box center [664, 350] width 41 height 52
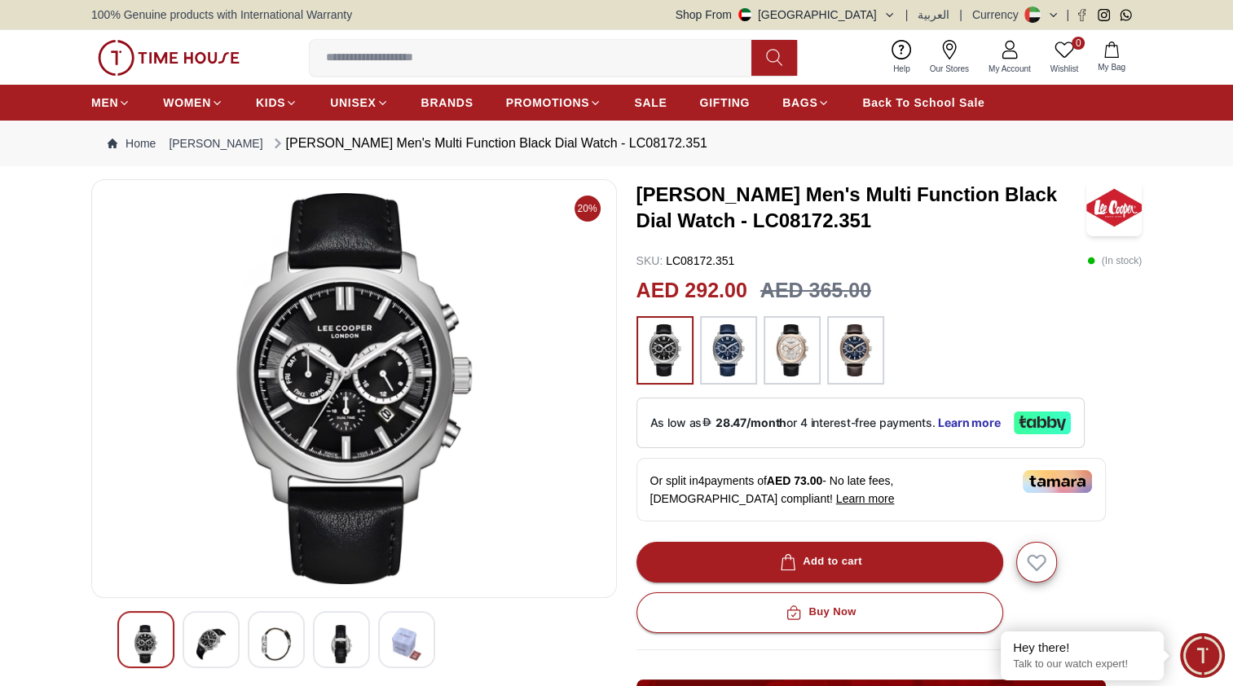
click at [791, 363] on img at bounding box center [792, 350] width 41 height 52
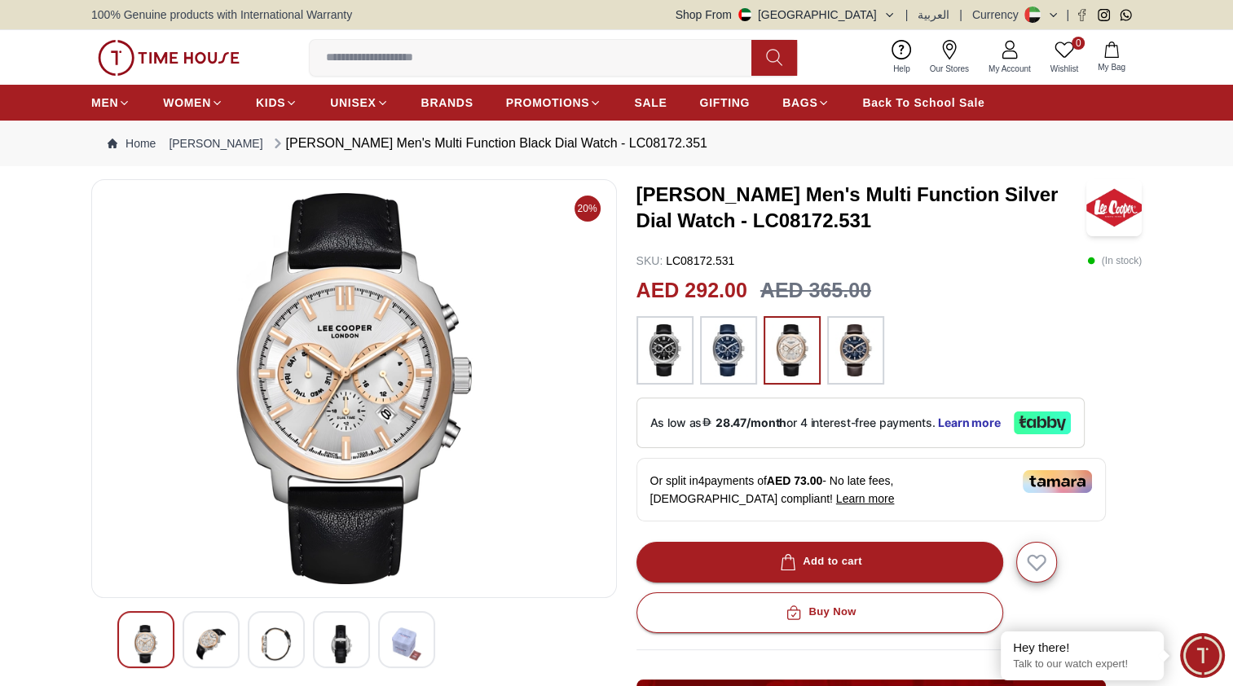
click at [856, 347] on img at bounding box center [855, 350] width 41 height 52
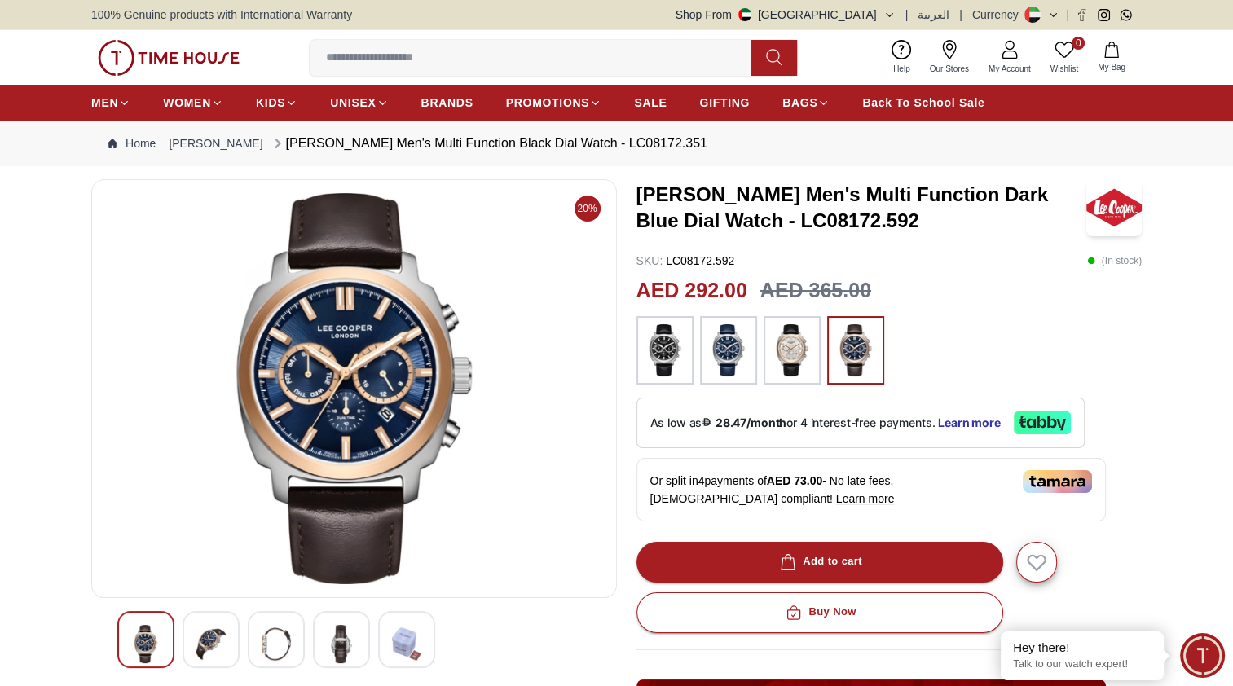
click at [215, 642] on img at bounding box center [210, 644] width 29 height 38
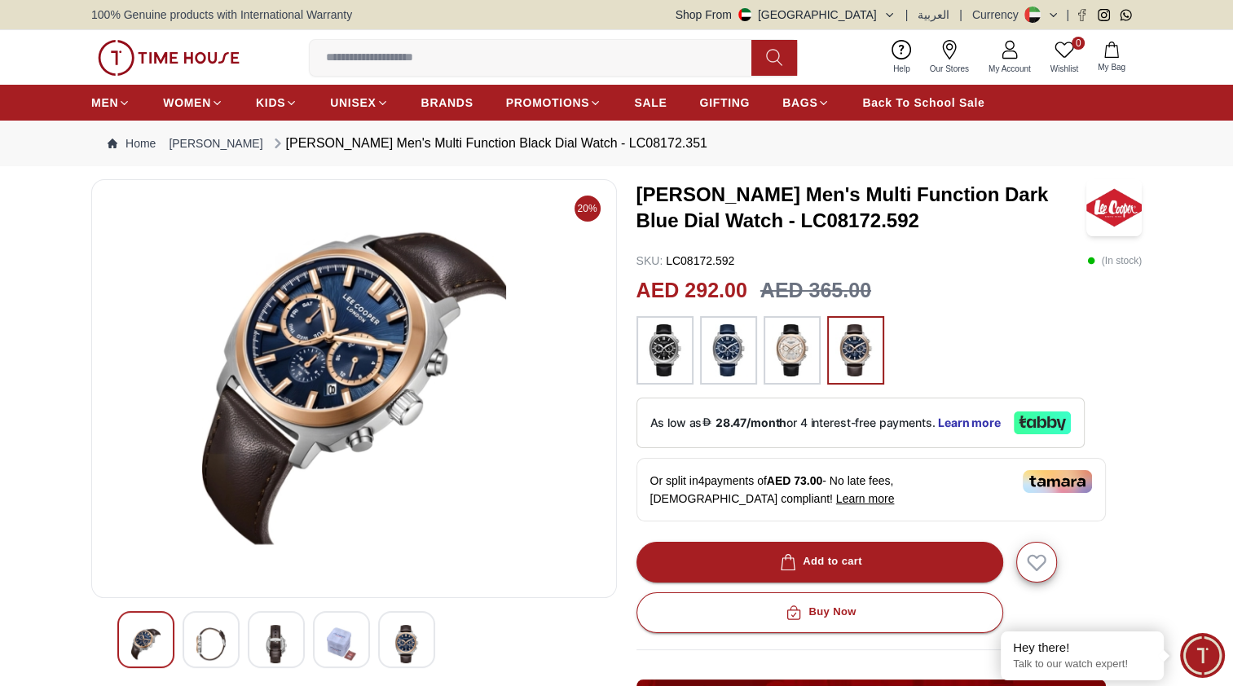
click at [262, 637] on img at bounding box center [276, 644] width 29 height 38
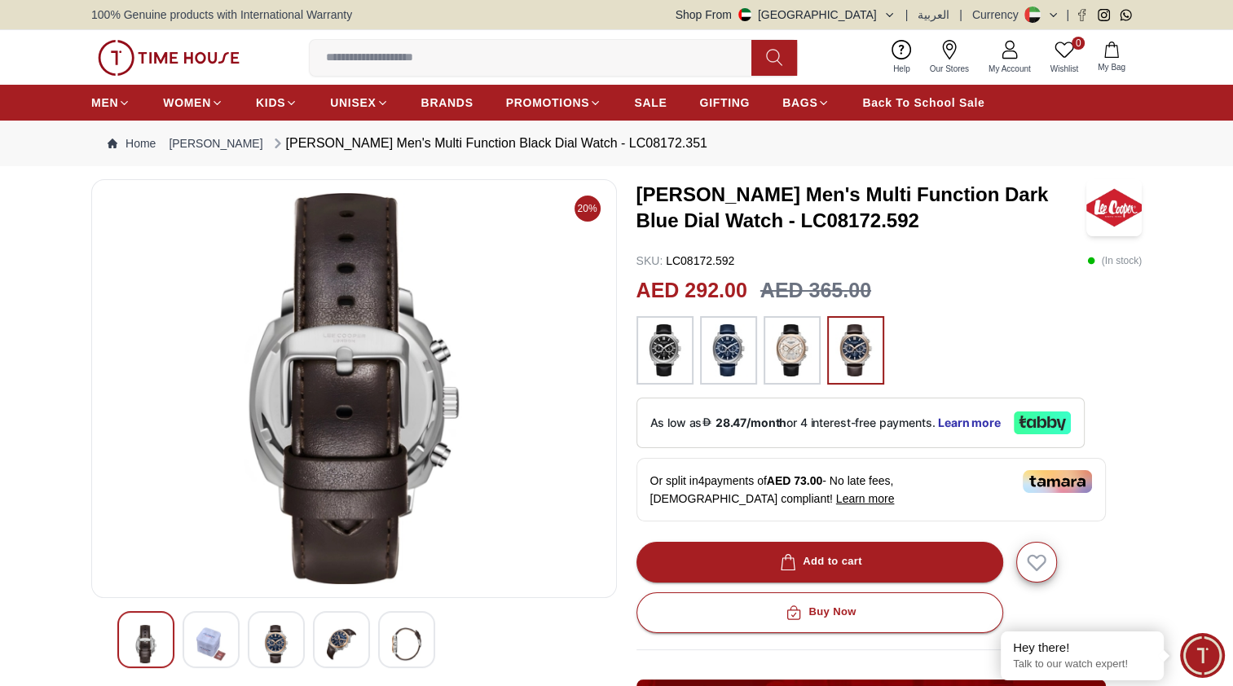
click at [321, 634] on div at bounding box center [341, 639] width 57 height 57
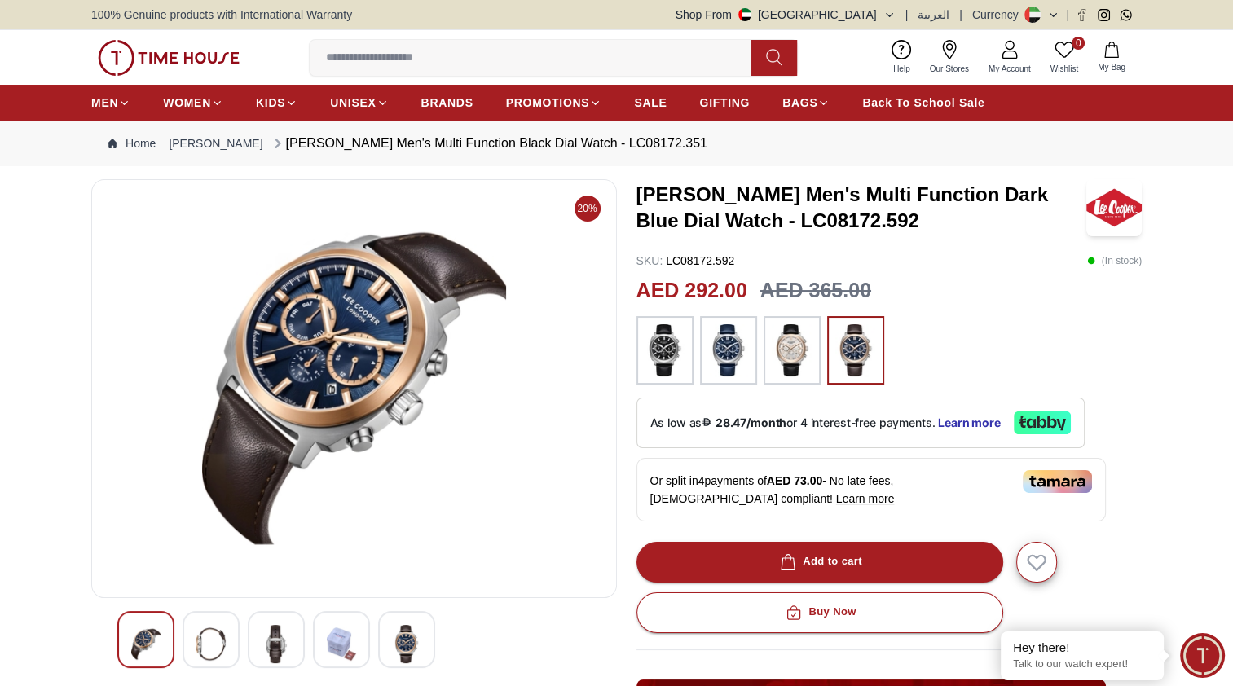
click at [791, 350] on img at bounding box center [792, 350] width 41 height 52
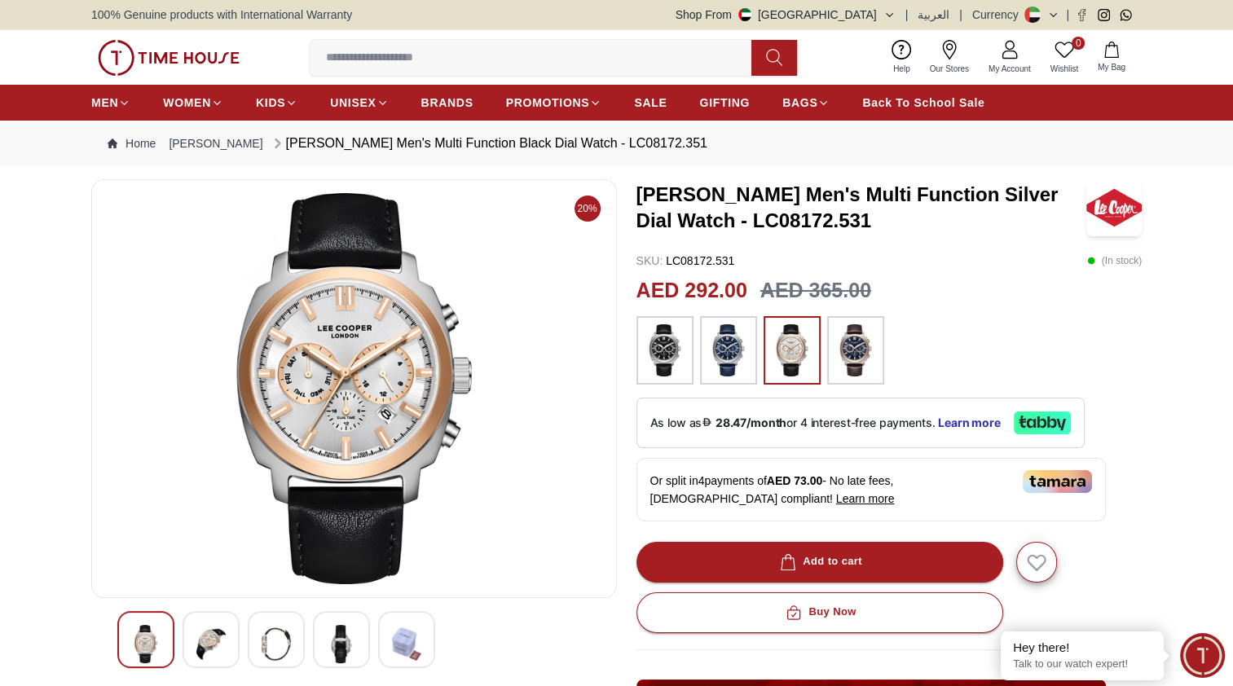
click at [274, 644] on img at bounding box center [276, 644] width 29 height 38
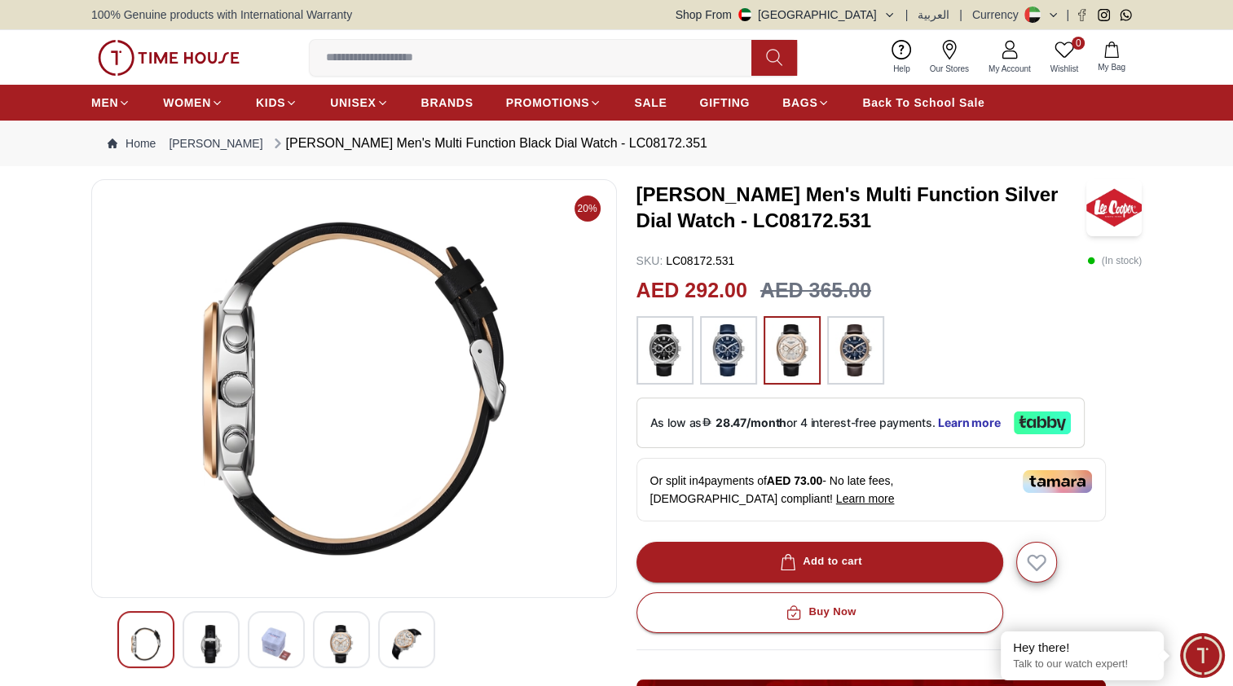
click at [394, 644] on img at bounding box center [406, 644] width 29 height 38
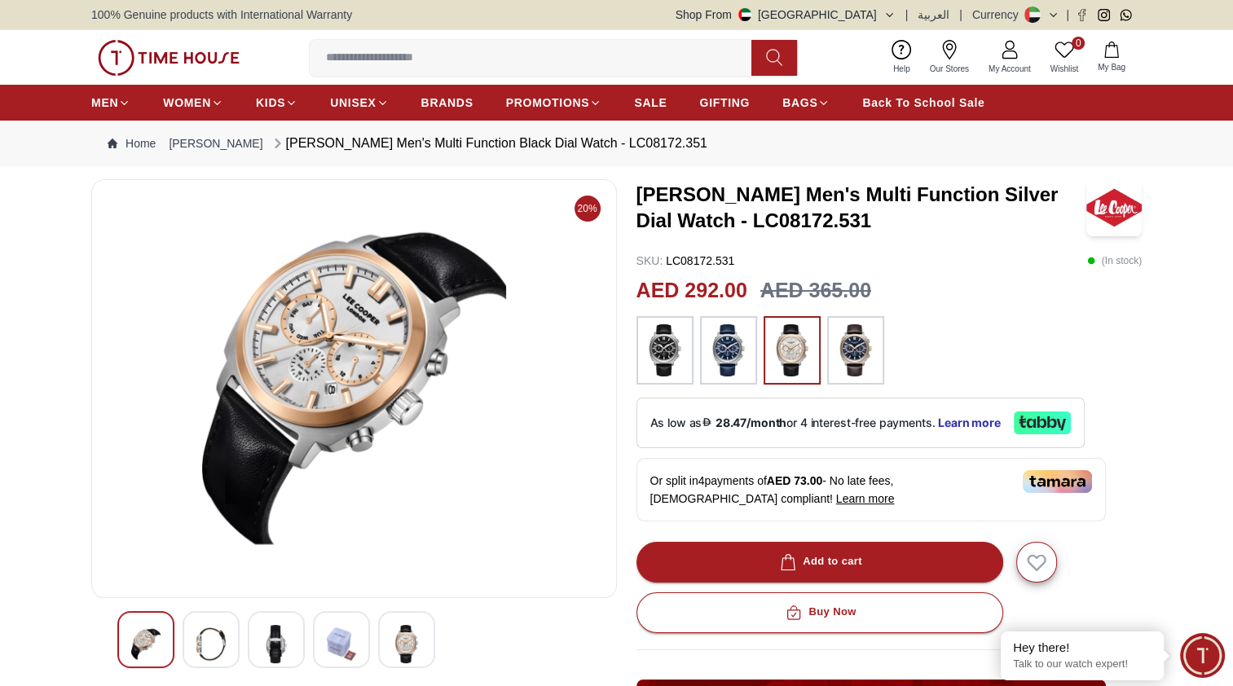
click at [672, 343] on img at bounding box center [664, 350] width 41 height 52
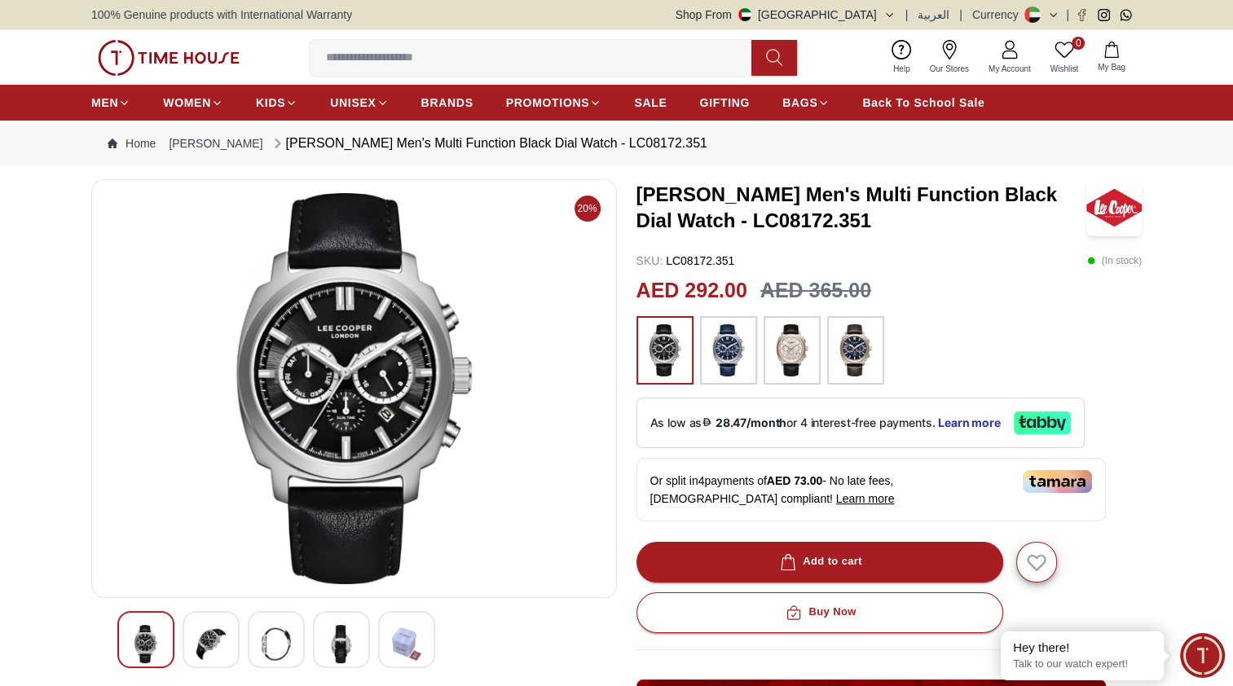
click at [716, 365] on img at bounding box center [728, 350] width 41 height 52
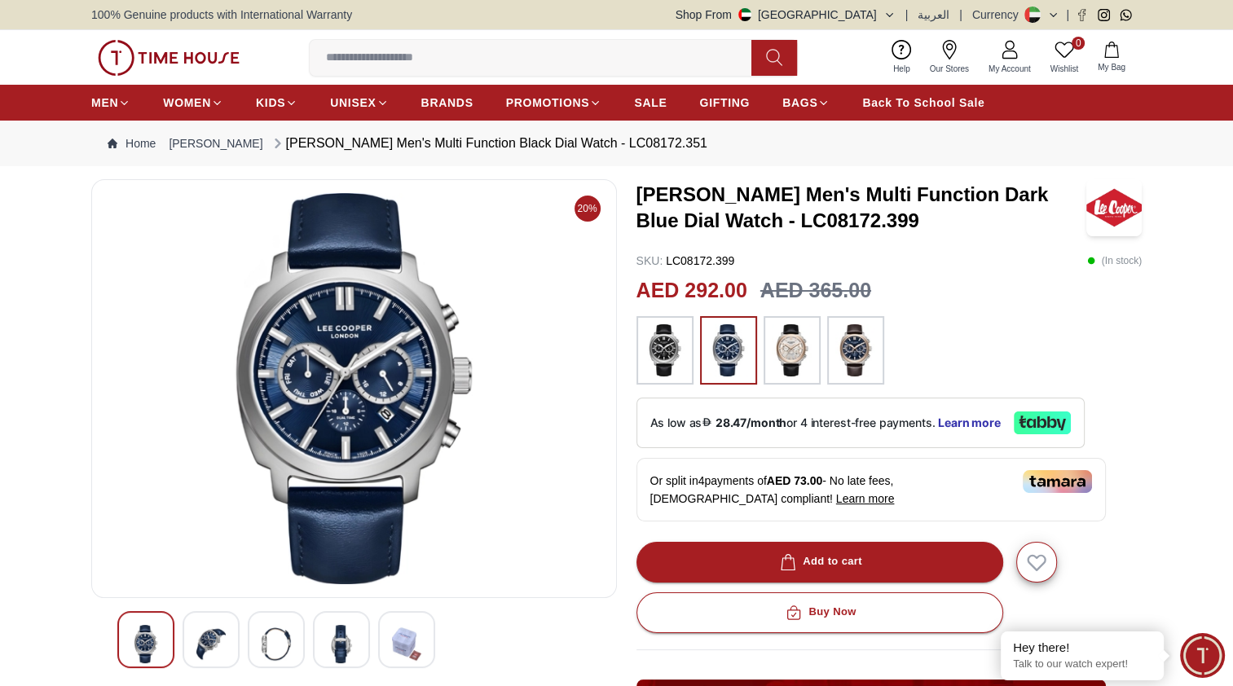
click at [857, 349] on img at bounding box center [855, 350] width 41 height 52
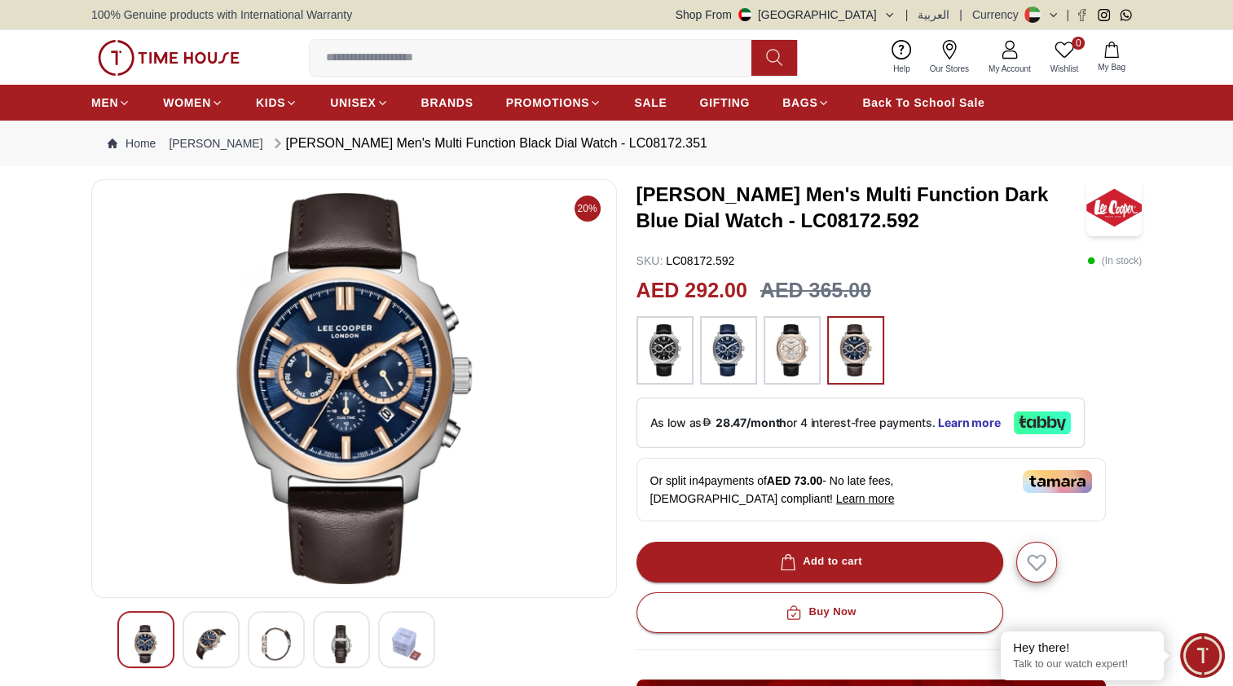
click at [666, 347] on img at bounding box center [664, 350] width 41 height 52
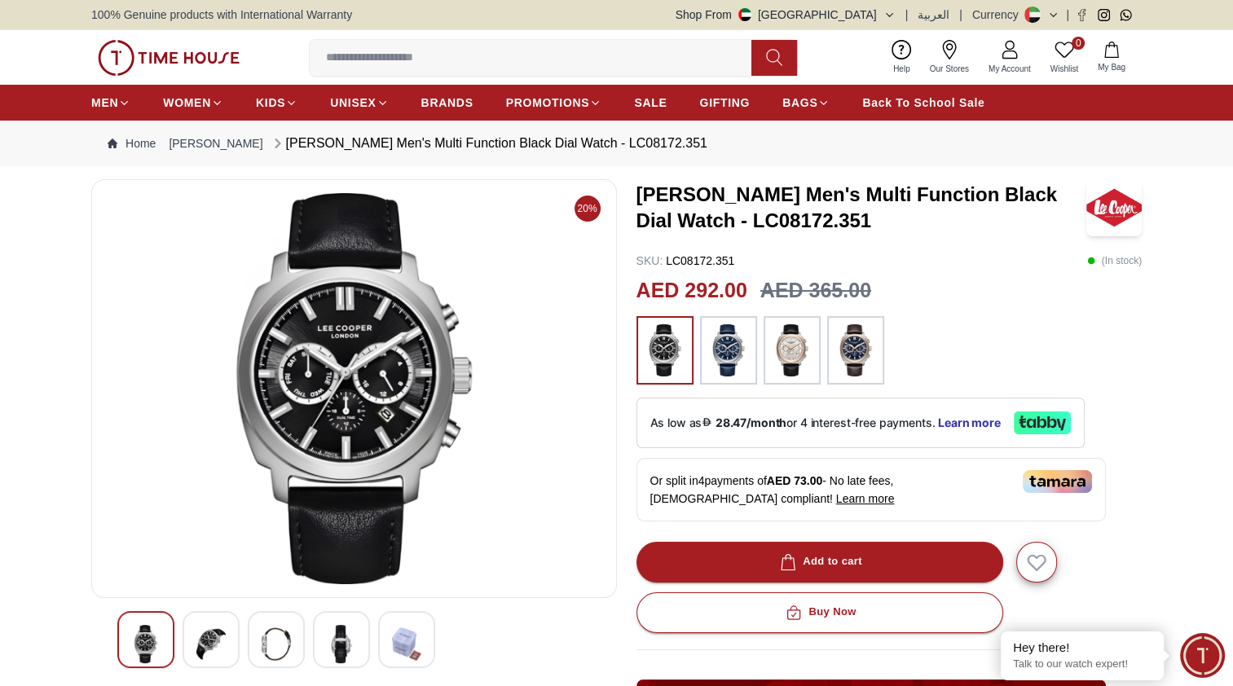
click at [730, 355] on img at bounding box center [728, 350] width 41 height 52
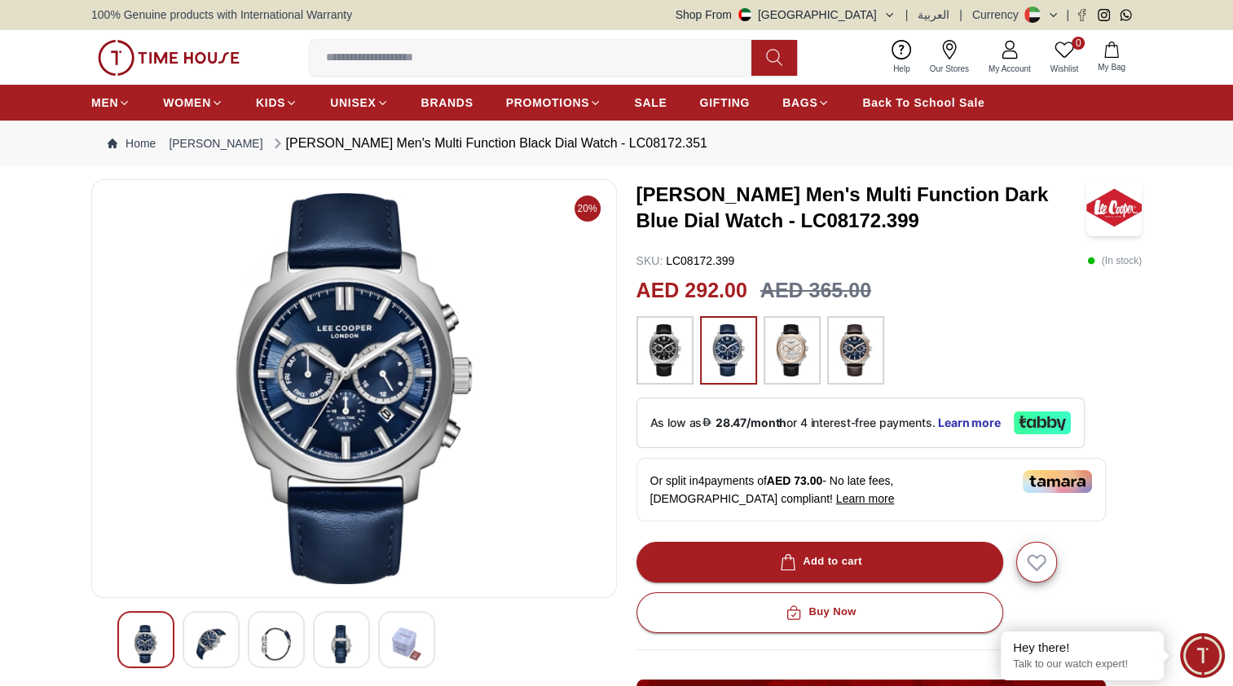
click at [853, 357] on img at bounding box center [855, 350] width 41 height 52
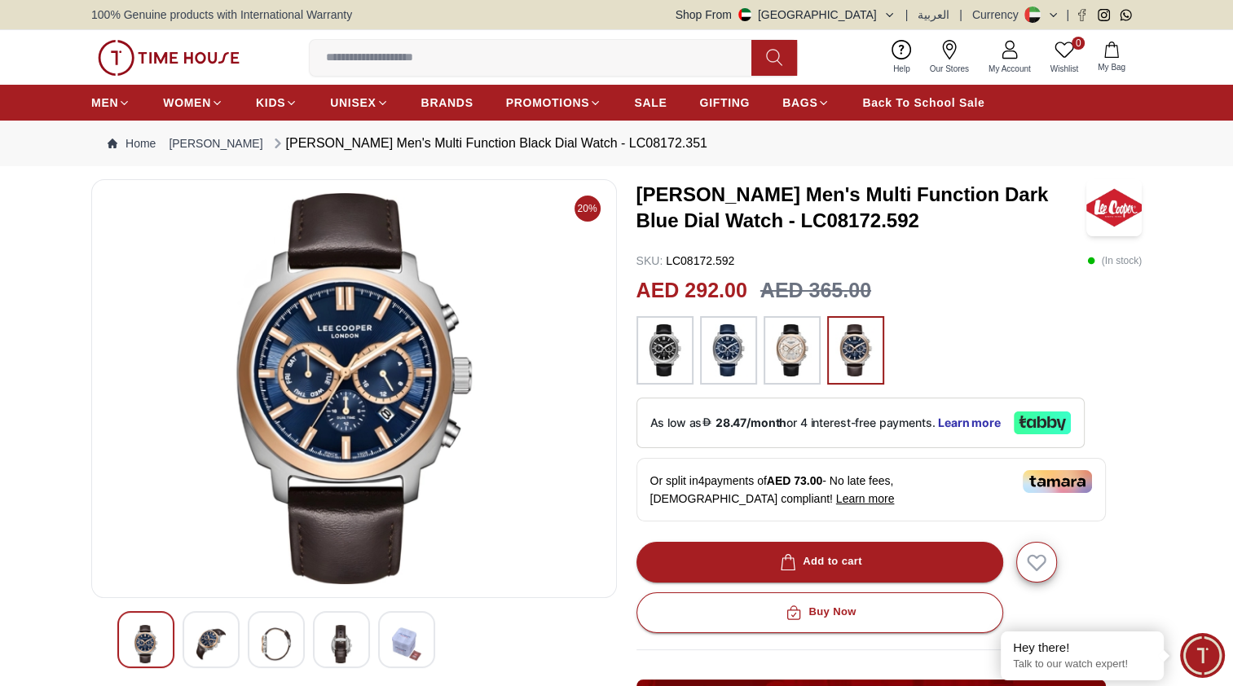
click at [806, 363] on img at bounding box center [792, 350] width 41 height 52
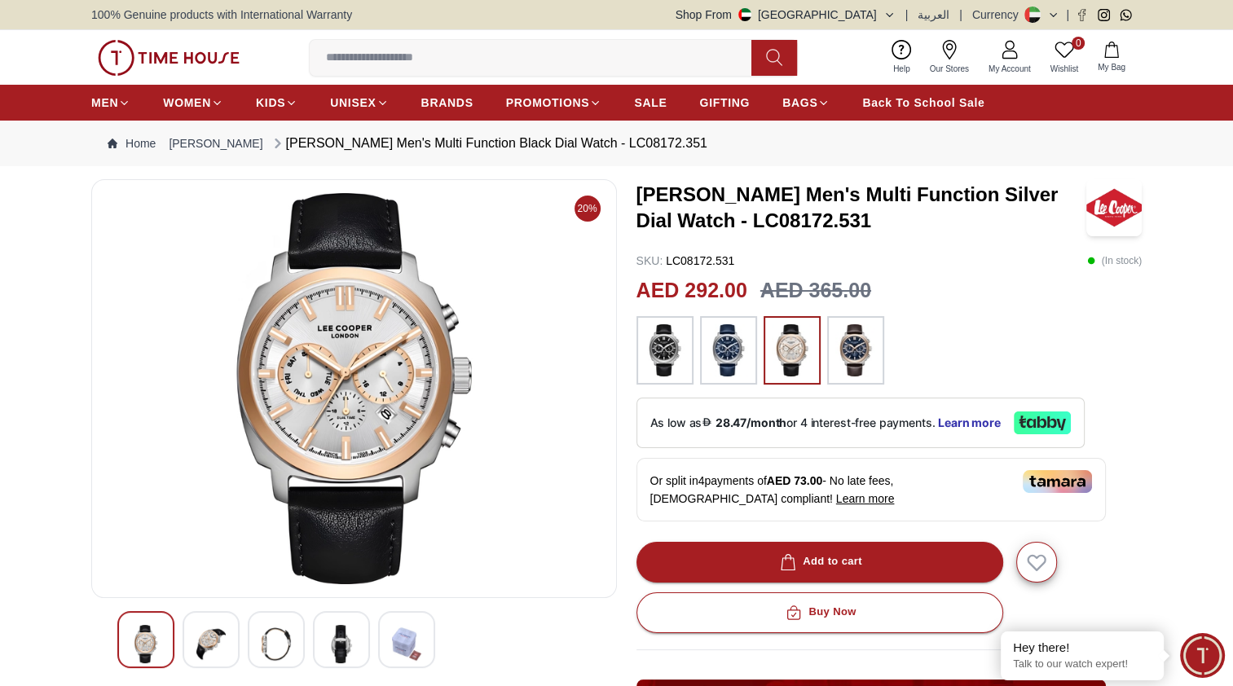
click at [850, 343] on img at bounding box center [855, 350] width 41 height 52
click at [346, 641] on img at bounding box center [341, 644] width 29 height 38
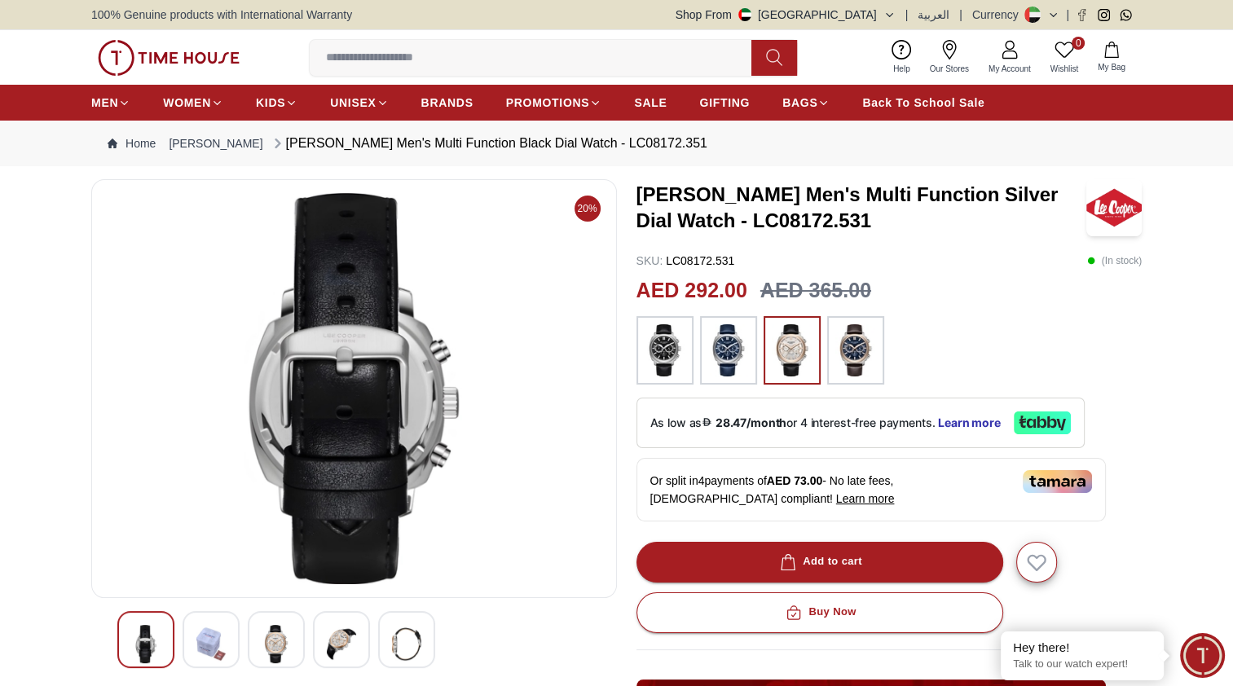
click at [270, 634] on img at bounding box center [276, 644] width 29 height 38
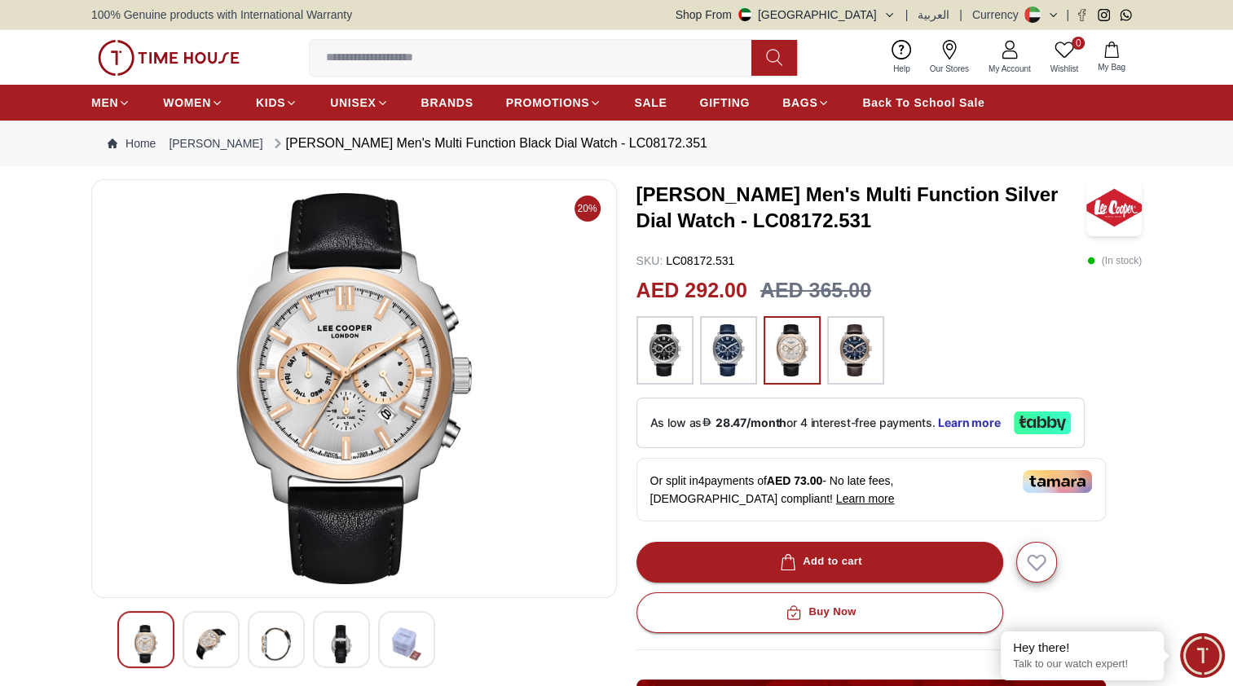
click at [728, 345] on img at bounding box center [728, 350] width 41 height 52
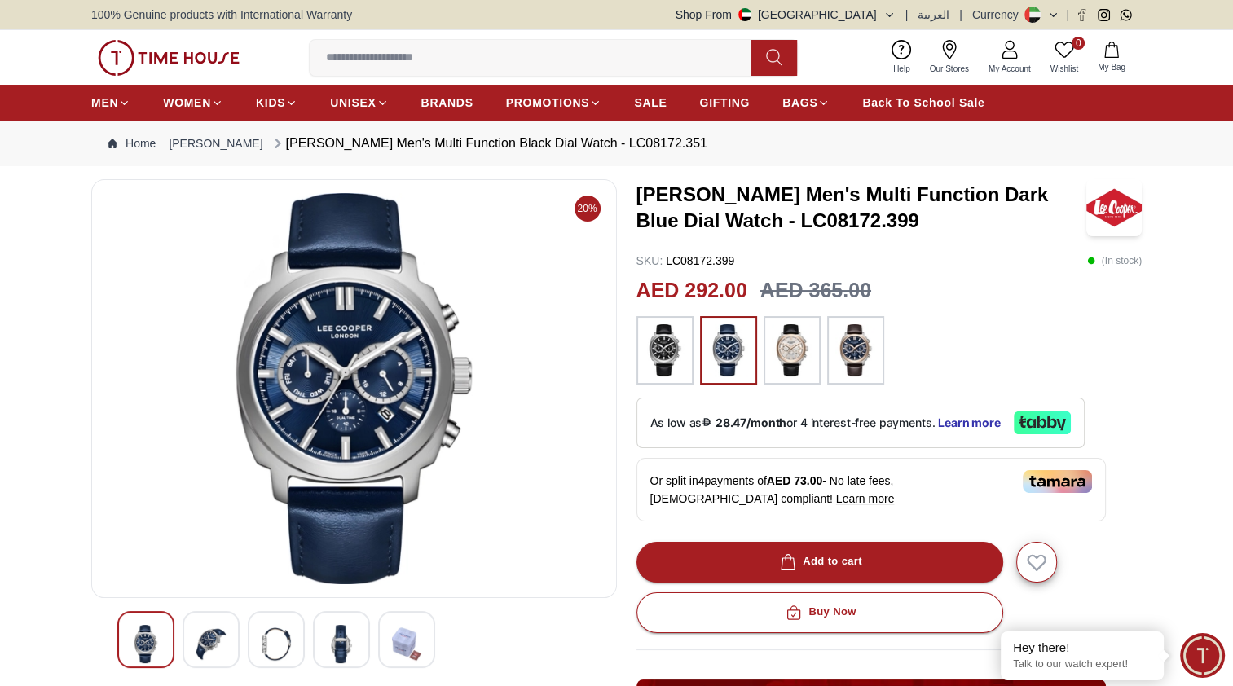
click at [672, 357] on img at bounding box center [664, 350] width 41 height 52
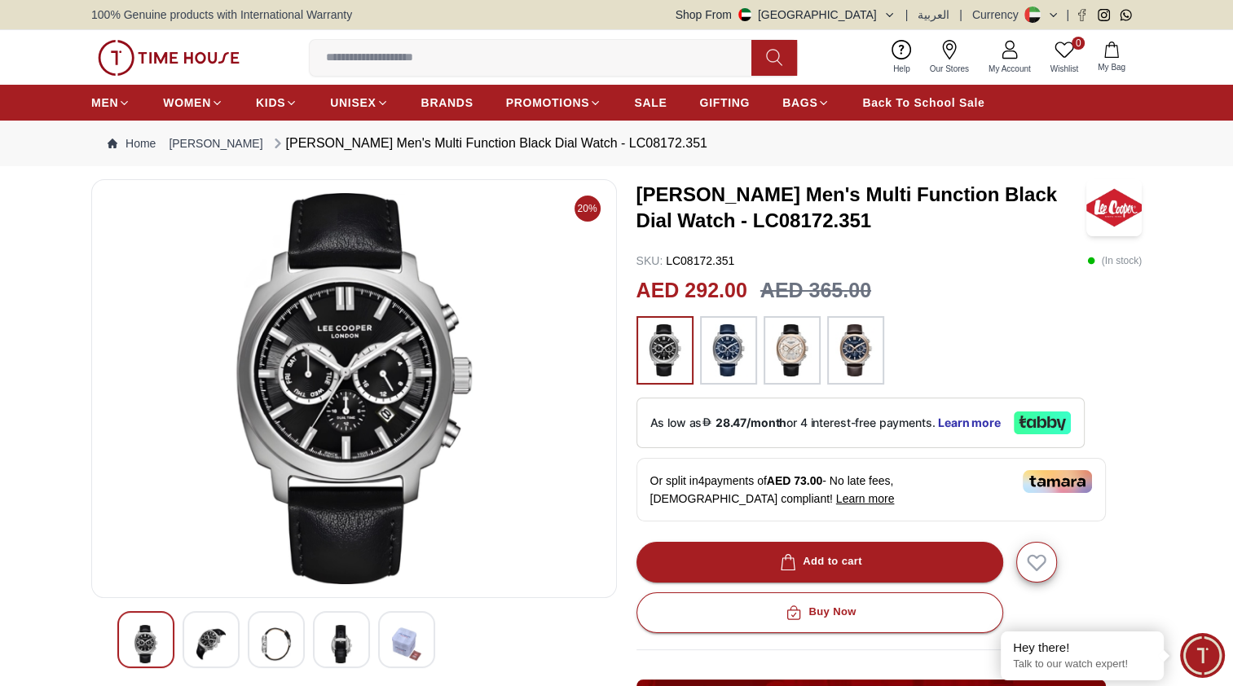
click at [790, 343] on img at bounding box center [792, 350] width 41 height 52
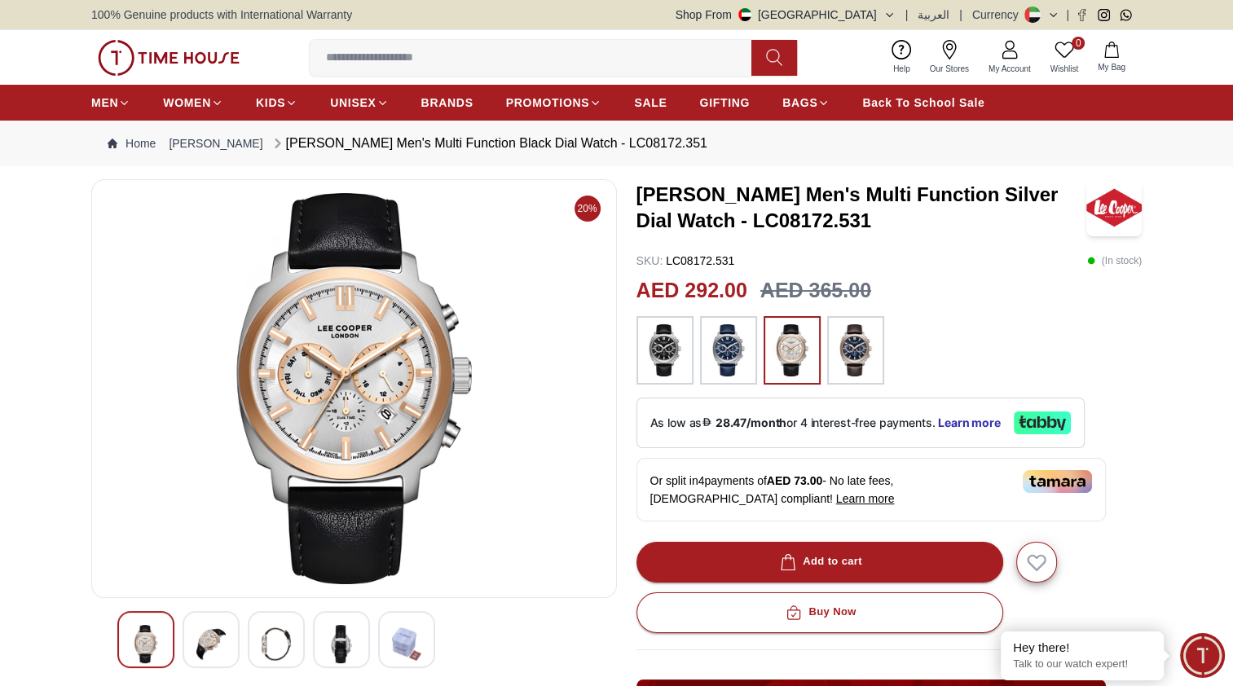
click at [929, 354] on div at bounding box center [889, 350] width 506 height 68
click at [851, 361] on img at bounding box center [855, 350] width 41 height 52
click at [665, 346] on img at bounding box center [664, 350] width 41 height 52
click at [749, 345] on div at bounding box center [728, 350] width 57 height 68
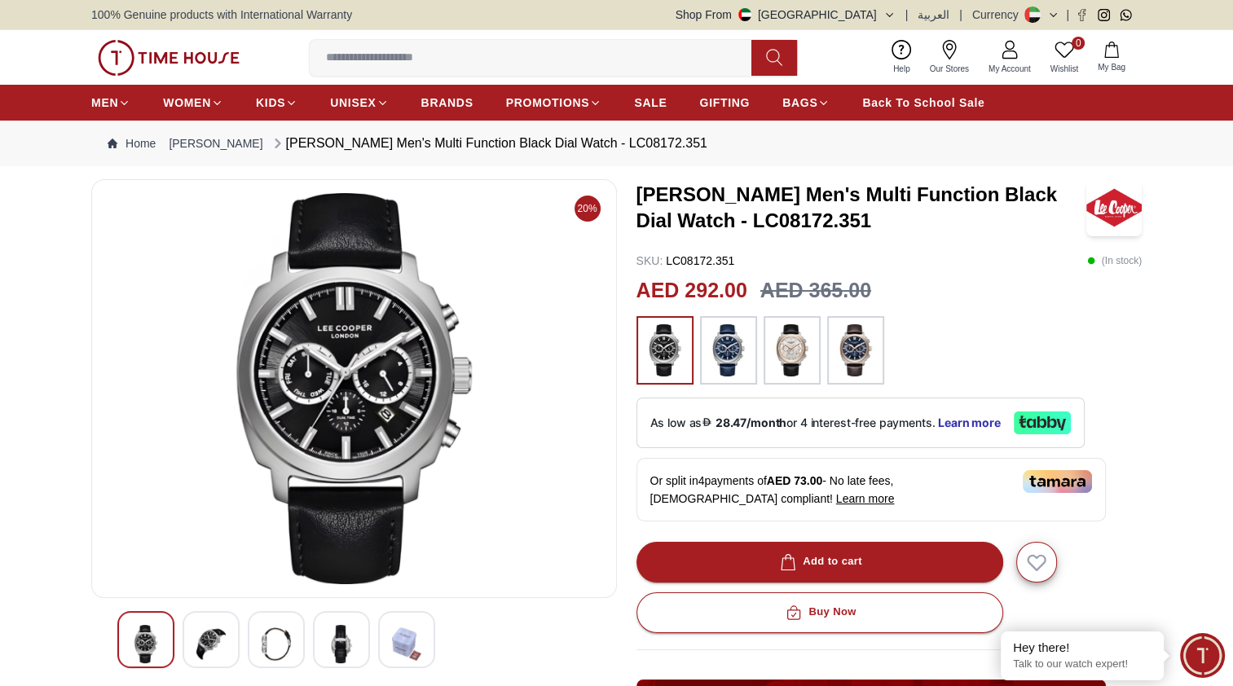
click at [849, 348] on img at bounding box center [855, 350] width 41 height 52
